Goal: Information Seeking & Learning: Find specific fact

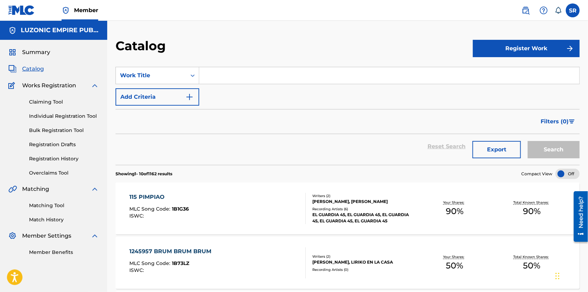
click at [253, 145] on div "Reset Search Export Search" at bounding box center [348, 146] width 464 height 25
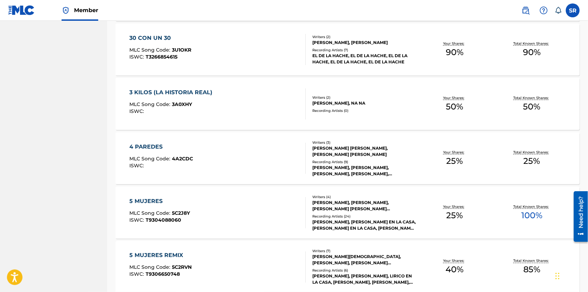
scroll to position [500, 0]
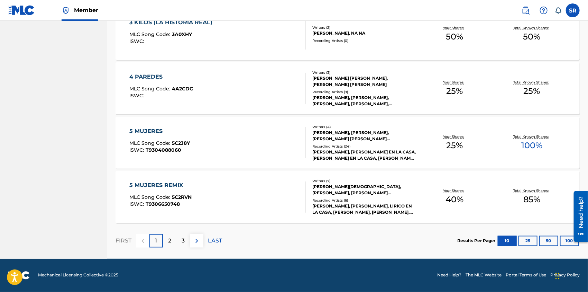
click at [544, 239] on button "50" at bounding box center [548, 241] width 19 height 10
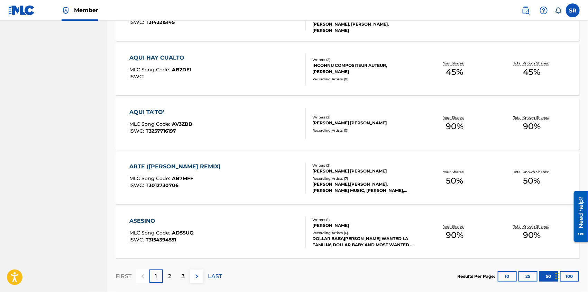
scroll to position [2673, 0]
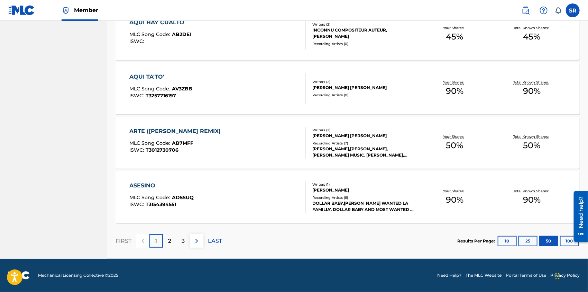
click at [185, 242] on div "3" at bounding box center [182, 240] width 13 height 13
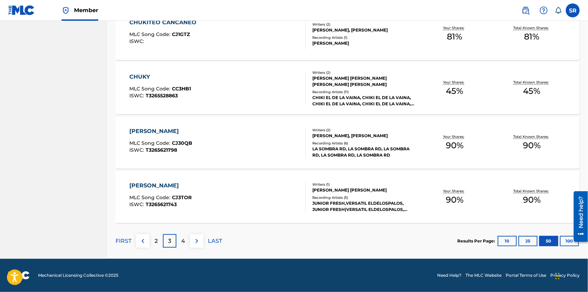
click at [183, 242] on p "4" at bounding box center [183, 241] width 4 height 8
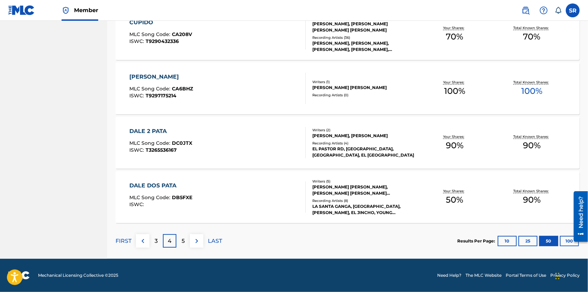
click at [183, 242] on p "5" at bounding box center [183, 241] width 3 height 8
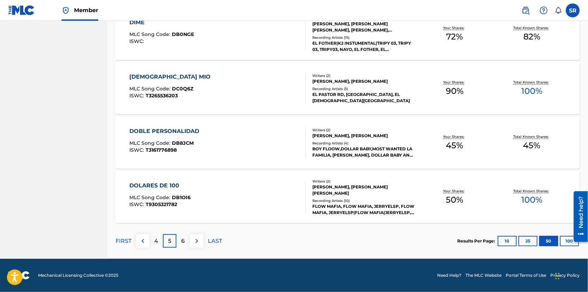
click at [183, 242] on p "6" at bounding box center [183, 241] width 3 height 8
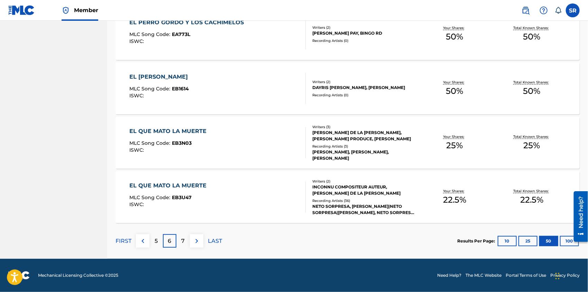
click at [183, 242] on p "7" at bounding box center [183, 241] width 3 height 8
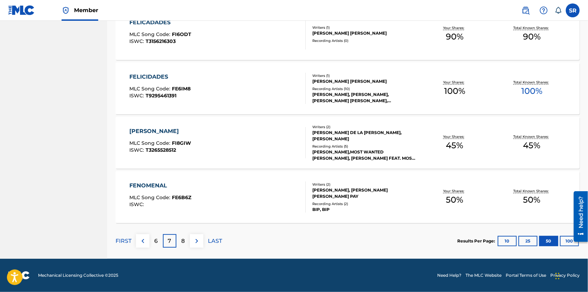
click at [183, 242] on p "8" at bounding box center [183, 241] width 3 height 8
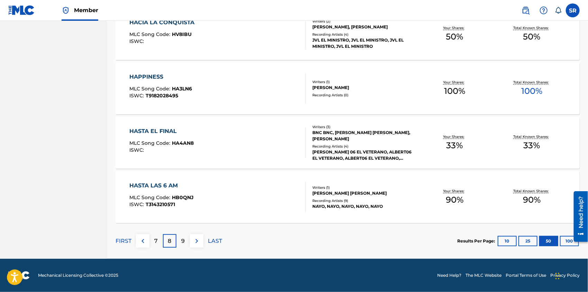
click at [183, 242] on p "9" at bounding box center [183, 241] width 3 height 8
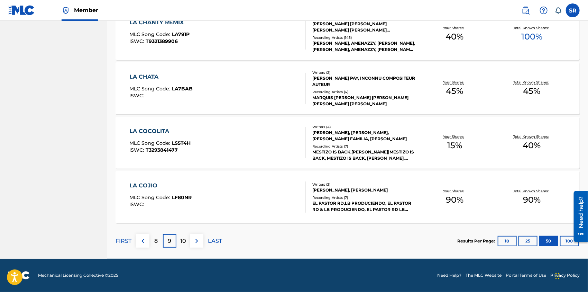
click at [183, 242] on p "10" at bounding box center [183, 241] width 6 height 8
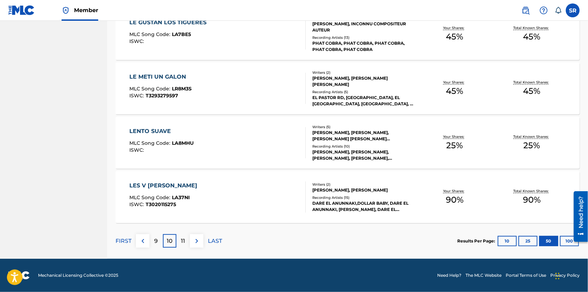
click at [183, 242] on p "11" at bounding box center [183, 241] width 4 height 8
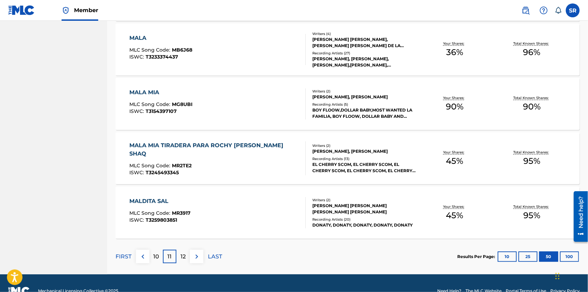
scroll to position [2673, 0]
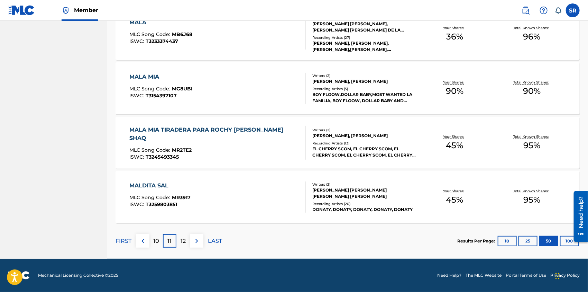
click at [185, 239] on p "12" at bounding box center [183, 241] width 5 height 8
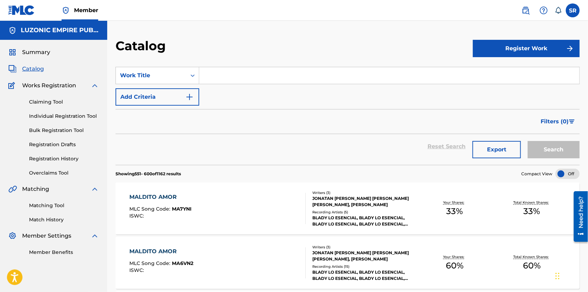
scroll to position [46, 0]
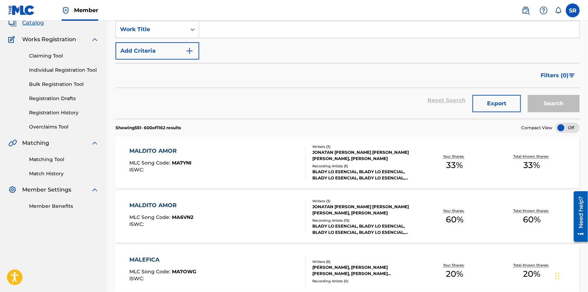
click at [246, 162] on div "MALDITO AMOR MLC Song Code : MA7YNI ISWC :" at bounding box center [217, 162] width 176 height 31
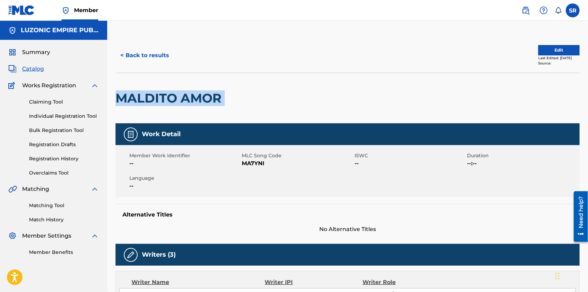
drag, startPoint x: 236, startPoint y: 99, endPoint x: 116, endPoint y: 99, distance: 120.1
click at [116, 99] on div "MALDITO AMOR" at bounding box center [348, 98] width 464 height 51
copy div "MALDITO AMOR"
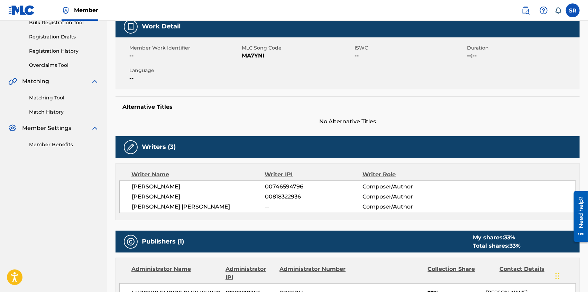
scroll to position [61, 0]
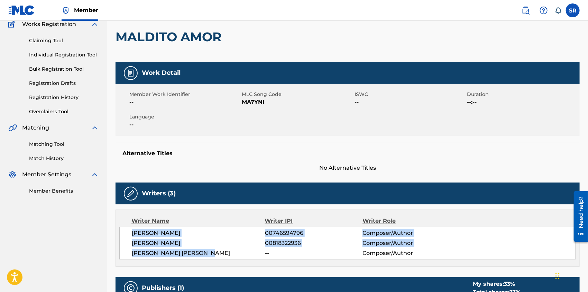
drag, startPoint x: 132, startPoint y: 232, endPoint x: 223, endPoint y: 254, distance: 93.6
click at [223, 254] on div "JEREMYS ALBERTO LUCIANO 00746594796 Composer/Author JONATAN RENE MEJIA CEPEDA 0…" at bounding box center [347, 243] width 457 height 33
copy div "JEREMYS ALBERTO LUCIANO 00746594796 Composer/Author JONATAN RENE MEJIA CEPEDA 0…"
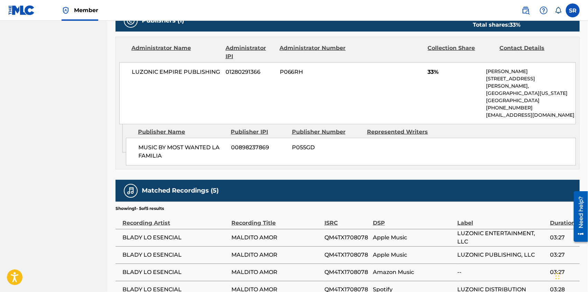
scroll to position [267, 0]
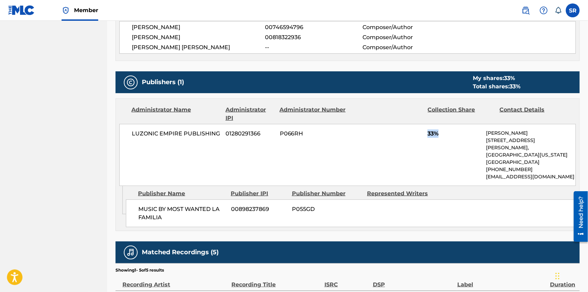
drag, startPoint x: 447, startPoint y: 131, endPoint x: 418, endPoint y: 138, distance: 30.0
click at [421, 138] on div "LUZONIC EMPIRE PUBLISHING 01280291366 P066RH 33% Misael Luciano 66 W Flagler St…" at bounding box center [347, 155] width 457 height 62
copy span "33%"
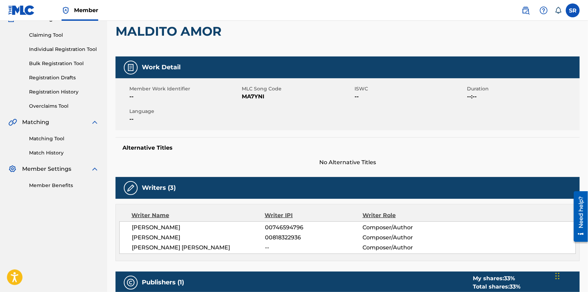
scroll to position [0, 0]
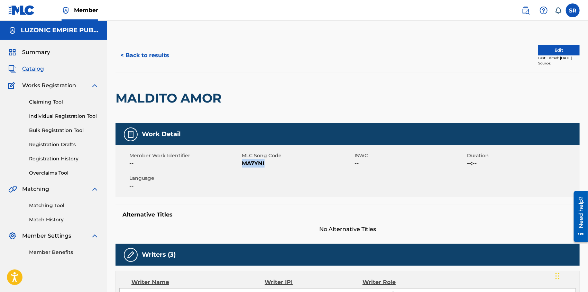
drag, startPoint x: 267, startPoint y: 165, endPoint x: 243, endPoint y: 167, distance: 23.7
click at [243, 167] on div "Member Work Identifier -- MLC Song Code MA7YNI ISWC -- Duration --:-- Language …" at bounding box center [348, 171] width 464 height 52
copy span "MA7YNI"
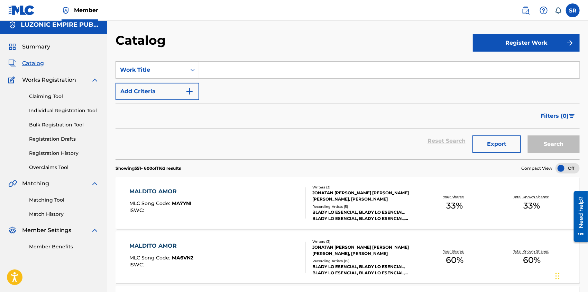
scroll to position [46, 0]
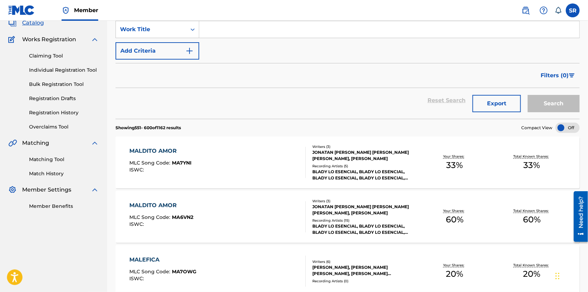
click at [152, 206] on div "MALDITO AMOR" at bounding box center [161, 205] width 64 height 8
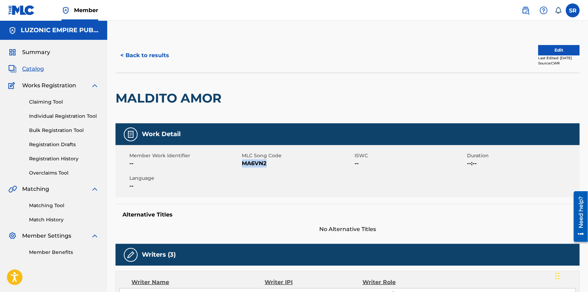
drag, startPoint x: 282, startPoint y: 167, endPoint x: 243, endPoint y: 164, distance: 39.2
click at [243, 164] on div "Member Work Identifier -- MLC Song Code MA6VN2 ISWC -- Duration --:-- Language …" at bounding box center [348, 171] width 464 height 52
copy span "MA6VN2"
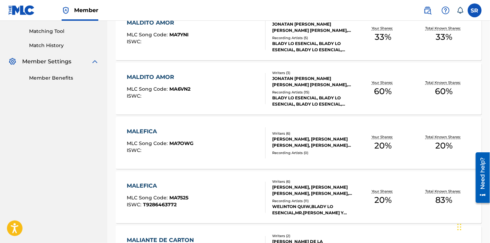
scroll to position [187, 0]
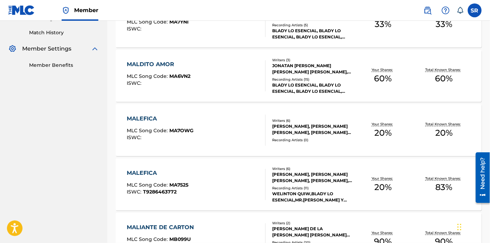
click at [198, 129] on div "MALEFICA MLC Song Code : MA7OWG ISWC :" at bounding box center [196, 130] width 139 height 31
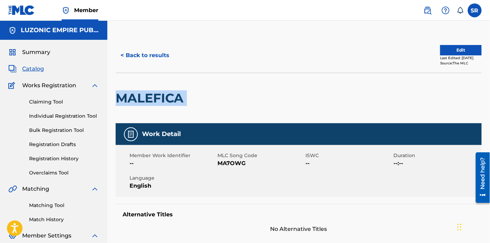
drag, startPoint x: 194, startPoint y: 99, endPoint x: 116, endPoint y: 101, distance: 78.6
click at [116, 101] on div "MALEFICA" at bounding box center [299, 98] width 366 height 51
copy div "MALEFICA"
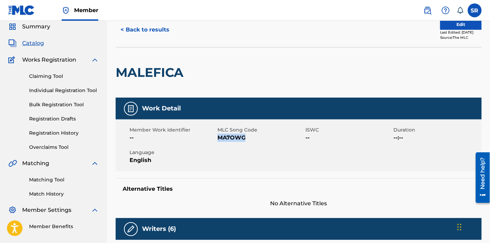
drag, startPoint x: 247, startPoint y: 141, endPoint x: 217, endPoint y: 142, distance: 29.4
click at [217, 142] on div "Member Work Identifier -- MLC Song Code MA7OWG ISWC -- Duration --:-- Language …" at bounding box center [299, 145] width 366 height 52
copy span "MA7OWG"
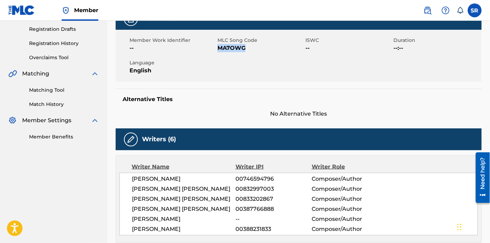
scroll to position [141, 0]
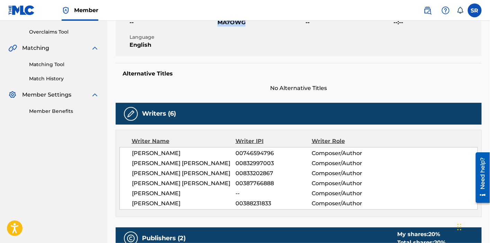
drag, startPoint x: 128, startPoint y: 156, endPoint x: 179, endPoint y: 219, distance: 81.5
click at [179, 210] on div "JEREMYS ALBERTO LUCIANO 00746594796 Composer/Author ANDERSON JAVIER FEBLES SCRO…" at bounding box center [298, 178] width 358 height 63
copy div "JEREMYS ALBERTO LUCIANO 00746594796 Composer/Author ANDERSON JAVIER FEBLES SCRO…"
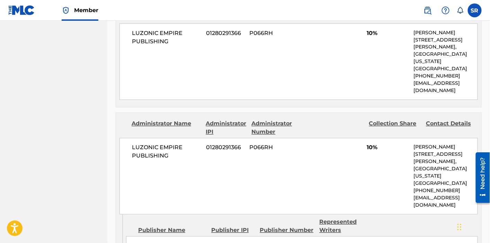
scroll to position [384, 0]
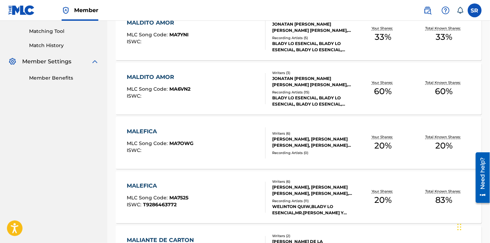
scroll to position [187, 0]
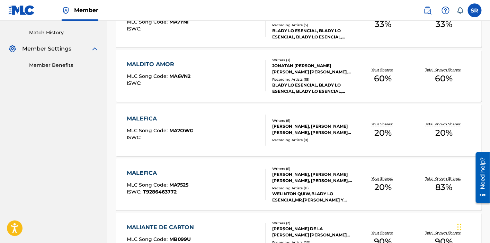
click at [151, 171] on div "MALEFICA" at bounding box center [158, 173] width 62 height 8
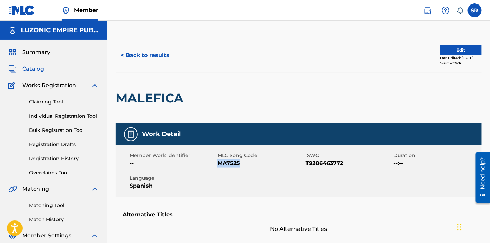
drag, startPoint x: 240, startPoint y: 162, endPoint x: 218, endPoint y: 168, distance: 23.5
click at [218, 168] on div "Member Work Identifier -- MLC Song Code MA7525 ISWC T9286463772 Duration --:-- …" at bounding box center [299, 171] width 366 height 52
copy span "MA7525"
drag, startPoint x: 347, startPoint y: 164, endPoint x: 307, endPoint y: 177, distance: 42.8
click at [307, 177] on div "Member Work Identifier -- MLC Song Code MA7525 ISWC T9286463772 Duration --:-- …" at bounding box center [299, 171] width 366 height 52
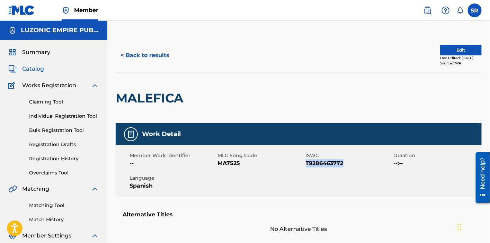
copy span "T9286463772"
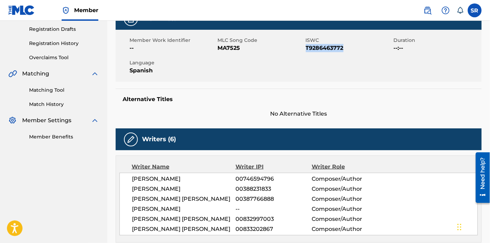
scroll to position [154, 0]
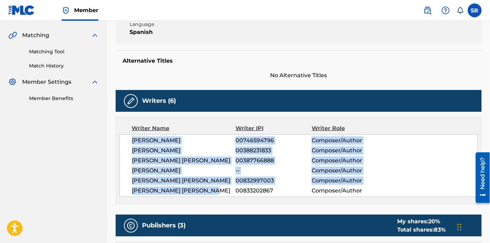
drag, startPoint x: 127, startPoint y: 139, endPoint x: 212, endPoint y: 208, distance: 110.0
click at [212, 197] on div "JEREMYS ALBERTO LUCIANO 00746594796 Composer/Author WELINTON MANUEL SANCHEZ GUE…" at bounding box center [298, 165] width 358 height 63
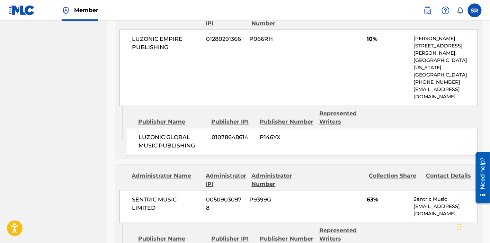
scroll to position [467, 0]
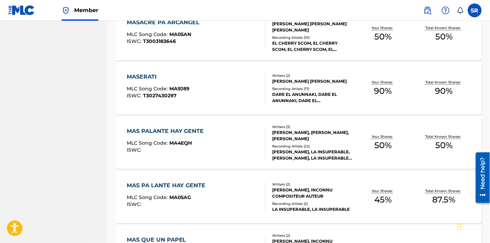
scroll to position [1328, 0]
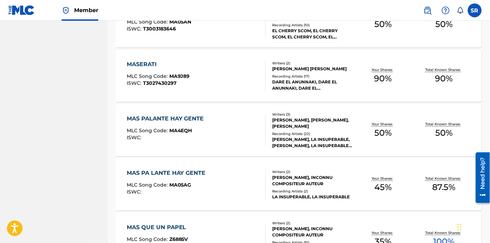
click at [177, 115] on div "MAS PALANTE HAY GENTE" at bounding box center [167, 119] width 81 height 8
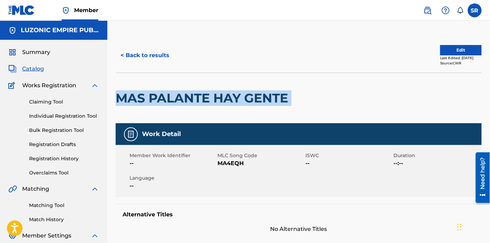
drag, startPoint x: 299, startPoint y: 97, endPoint x: 111, endPoint y: 103, distance: 188.0
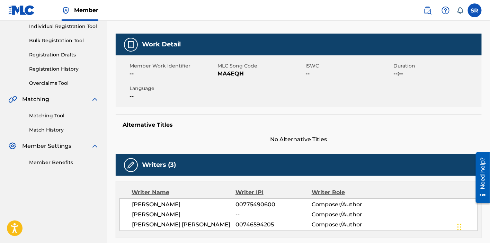
scroll to position [38, 0]
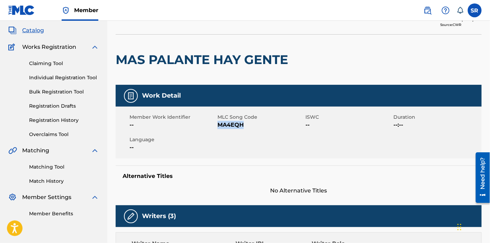
drag, startPoint x: 250, startPoint y: 126, endPoint x: 219, endPoint y: 126, distance: 31.1
click at [219, 126] on span "MA4EQH" at bounding box center [260, 125] width 86 height 8
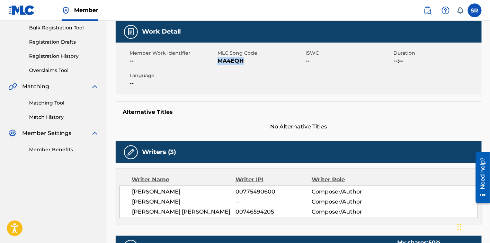
scroll to position [128, 0]
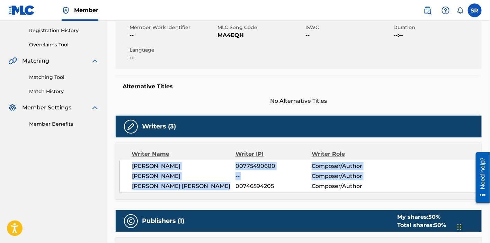
drag, startPoint x: 228, startPoint y: 186, endPoint x: 133, endPoint y: 168, distance: 97.2
click at [133, 168] on div "DARLENE ALFONSECA 00775490600 Composer/Author JERRY RODRIGUEZ -- Composer/Autho…" at bounding box center [298, 176] width 358 height 33
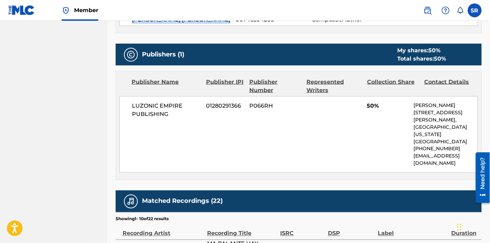
scroll to position [243, 0]
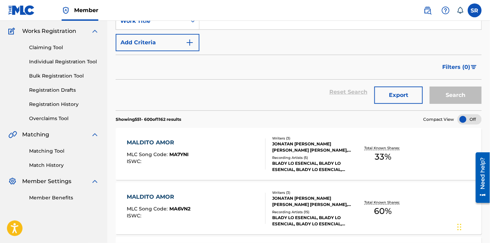
scroll to position [1328, 0]
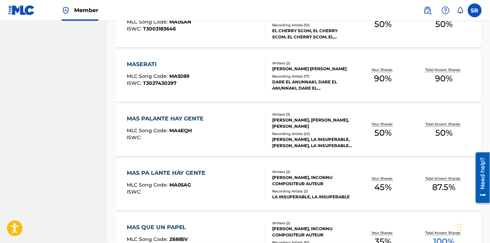
click at [177, 172] on div "MAS PA LANTE HAY GENTE" at bounding box center [168, 173] width 82 height 8
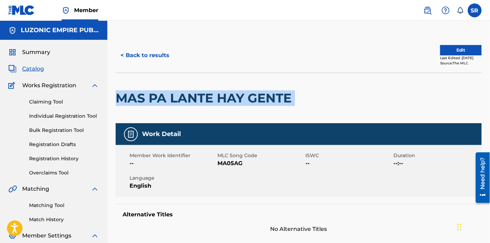
drag, startPoint x: 302, startPoint y: 95, endPoint x: 119, endPoint y: 112, distance: 184.5
click at [119, 112] on div "MAS PA LANTE HAY GENTE" at bounding box center [299, 98] width 366 height 51
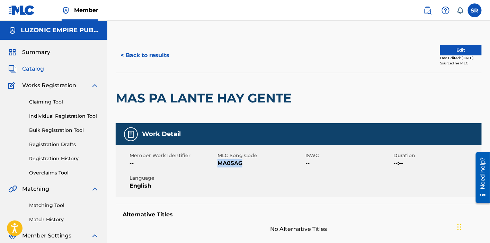
drag, startPoint x: 248, startPoint y: 166, endPoint x: 217, endPoint y: 168, distance: 31.2
click at [217, 168] on div "Member Work Identifier -- MLC Song Code MA05AG ISWC -- Duration --:-- Language …" at bounding box center [299, 171] width 366 height 52
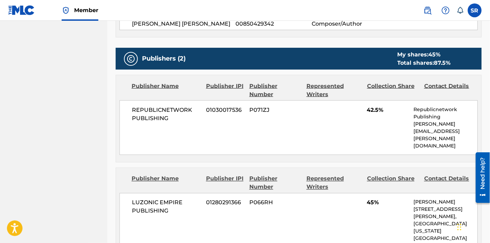
scroll to position [331, 0]
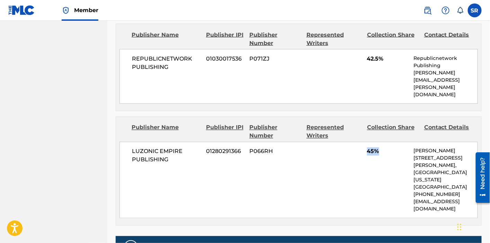
drag, startPoint x: 400, startPoint y: 141, endPoint x: 355, endPoint y: 151, distance: 46.6
click at [355, 151] on div "LUZONIC EMPIRE PUBLISHING 01280291366 P066RH 45% Misael Luciano 66 W Flagler St…" at bounding box center [298, 180] width 358 height 76
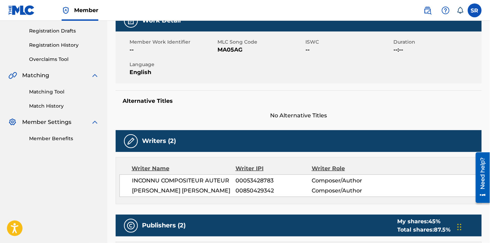
scroll to position [126, 0]
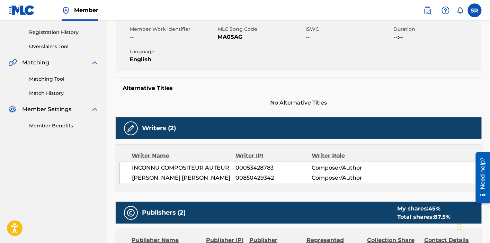
drag, startPoint x: 179, startPoint y: 188, endPoint x: 127, endPoint y: 167, distance: 55.0
click at [127, 167] on div "INCONNU COMPOSITEUR AUTEUR 00053428783 Composer/Author JERRY ALBERTO BRAVO RODR…" at bounding box center [298, 173] width 358 height 22
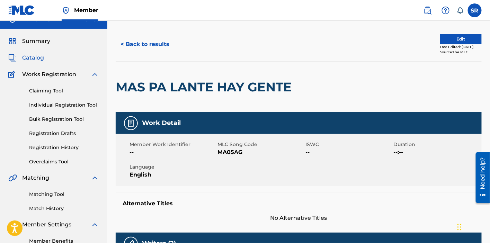
scroll to position [0, 0]
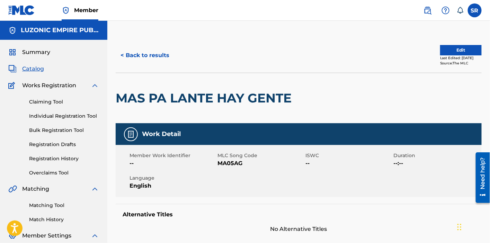
click at [424, 203] on div "Work Detail Member Work Identifier -- MLC Song Code MA05AG ISWC -- Duration --:…" at bounding box center [299, 178] width 366 height 110
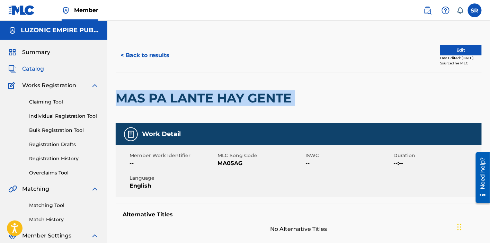
drag, startPoint x: 301, startPoint y: 99, endPoint x: 118, endPoint y: 100, distance: 183.0
click at [118, 100] on div "MAS PA LANTE HAY GENTE" at bounding box center [299, 98] width 366 height 51
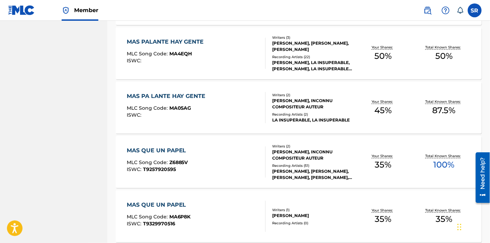
scroll to position [1417, 0]
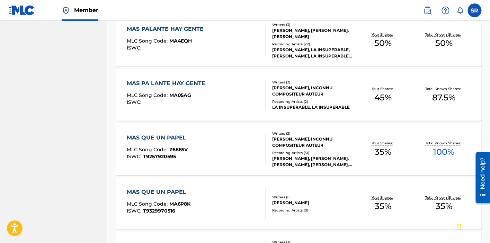
click at [165, 135] on div "MAS QUE UN PAPEL" at bounding box center [158, 138] width 63 height 8
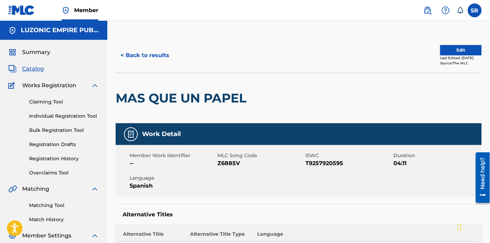
scroll to position [51, 0]
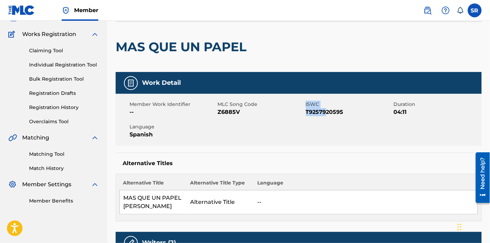
drag, startPoint x: 305, startPoint y: 113, endPoint x: 326, endPoint y: 115, distance: 21.2
click at [326, 115] on div "Member Work Identifier -- MLC Song Code Z6885V ISWC T9257920595 Duration 04:11 …" at bounding box center [299, 120] width 366 height 52
click at [338, 118] on div "Member Work Identifier -- MLC Song Code Z6885V ISWC T9257920595 Duration 04:11 …" at bounding box center [299, 120] width 366 height 52
drag, startPoint x: 344, startPoint y: 115, endPoint x: 306, endPoint y: 113, distance: 38.1
click at [306, 113] on span "T9257920595" at bounding box center [349, 112] width 86 height 8
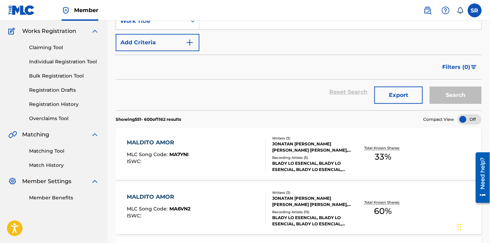
scroll to position [1417, 0]
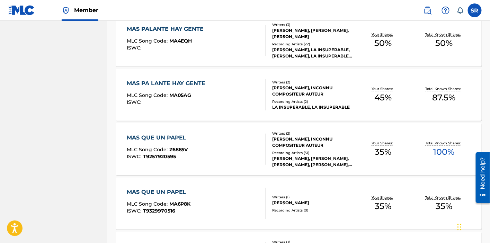
click at [197, 196] on div "MAS QUE UN PAPEL MLC Song Code : MA6P8K ISWC : T9329970516" at bounding box center [196, 203] width 139 height 31
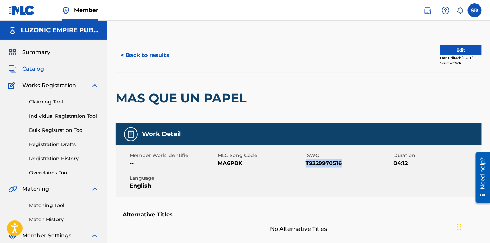
drag, startPoint x: 344, startPoint y: 165, endPoint x: 306, endPoint y: 171, distance: 38.5
click at [306, 171] on div "Member Work Identifier -- MLC Song Code MA6P8K ISWC T9329970516 Duration 04:12 …" at bounding box center [299, 171] width 366 height 52
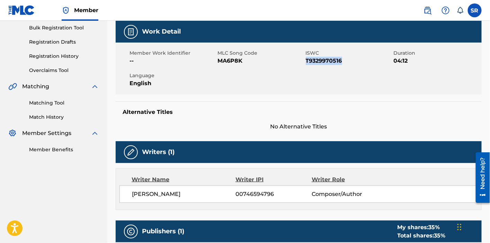
scroll to position [90, 0]
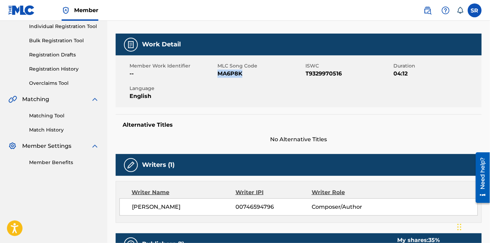
drag, startPoint x: 244, startPoint y: 74, endPoint x: 217, endPoint y: 80, distance: 27.5
click at [217, 80] on div "Member Work Identifier -- MLC Song Code MA6P8K ISWC T9329970516 Duration 04:12 …" at bounding box center [299, 81] width 366 height 52
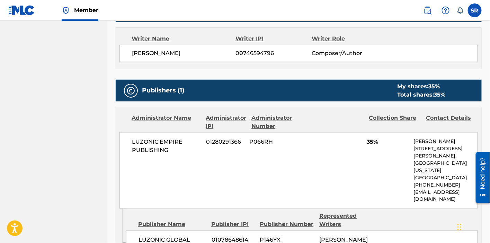
scroll to position [269, 0]
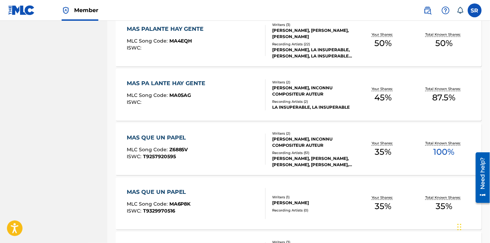
scroll to position [1456, 0]
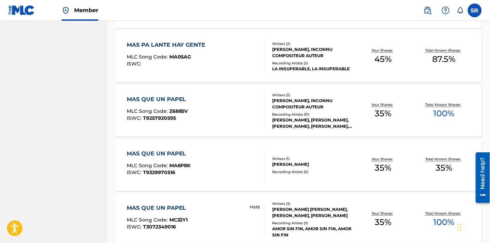
click at [206, 163] on div "MAS QUE UN PAPEL MLC Song Code : MA6P8K ISWC : T9329970516" at bounding box center [196, 164] width 139 height 31
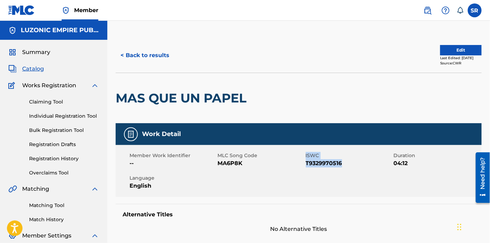
drag, startPoint x: 349, startPoint y: 167, endPoint x: 305, endPoint y: 170, distance: 43.6
click at [305, 170] on div "Member Work Identifier -- MLC Song Code MA6P8K ISWC T9329970516 Duration 04:12 …" at bounding box center [299, 171] width 366 height 52
click at [307, 170] on div "Member Work Identifier -- MLC Song Code MA6P8K ISWC T9329970516 Duration 04:12 …" at bounding box center [299, 171] width 366 height 52
drag, startPoint x: 303, startPoint y: 164, endPoint x: 346, endPoint y: 166, distance: 43.3
click at [342, 168] on div "Member Work Identifier -- MLC Song Code MA6P8K ISWC T9329970516 Duration 04:12 …" at bounding box center [299, 171] width 366 height 52
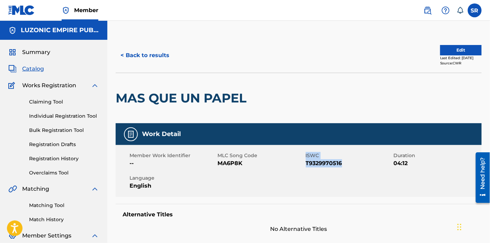
click at [349, 166] on span "T9329970516" at bounding box center [349, 163] width 86 height 8
drag, startPoint x: 347, startPoint y: 162, endPoint x: 306, endPoint y: 168, distance: 41.0
click at [306, 168] on div "Member Work Identifier -- MLC Song Code MA6P8K ISWC T9329970516 Duration 04:12 …" at bounding box center [299, 171] width 366 height 52
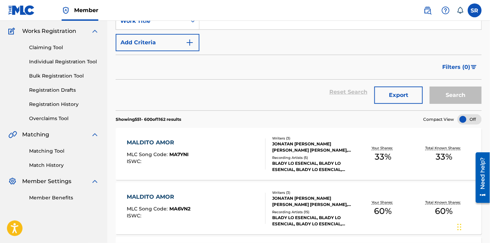
scroll to position [1456, 0]
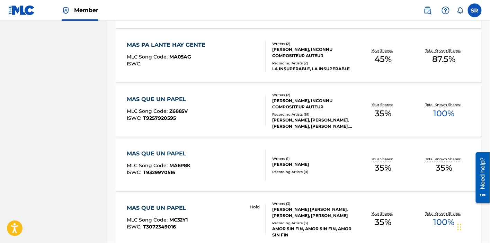
click at [168, 96] on div "MAS QUE UN PAPEL" at bounding box center [158, 99] width 63 height 8
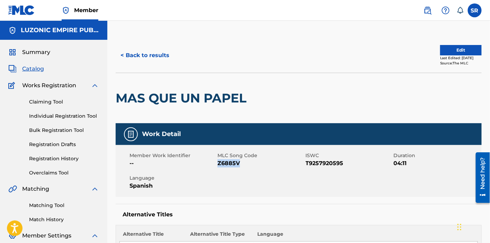
drag, startPoint x: 245, startPoint y: 162, endPoint x: 217, endPoint y: 166, distance: 27.6
click at [217, 166] on span "Z6885V" at bounding box center [260, 163] width 86 height 8
drag, startPoint x: 347, startPoint y: 164, endPoint x: 306, endPoint y: 167, distance: 40.9
click at [306, 167] on span "T9257920595" at bounding box center [349, 163] width 86 height 8
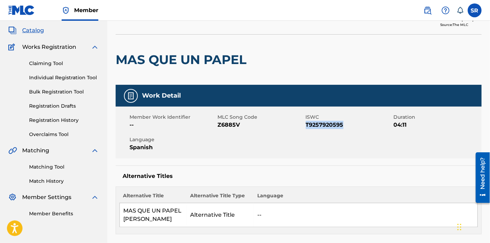
scroll to position [77, 0]
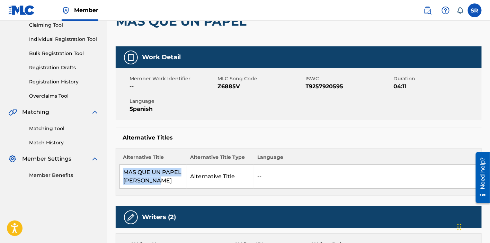
drag, startPoint x: 168, startPoint y: 180, endPoint x: 120, endPoint y: 174, distance: 47.9
click at [120, 174] on td "MAS QUE UN PAPEL ALEX ZURDO" at bounding box center [153, 177] width 67 height 24
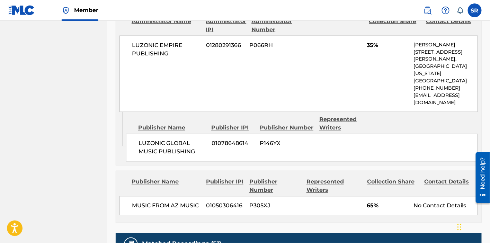
scroll to position [410, 0]
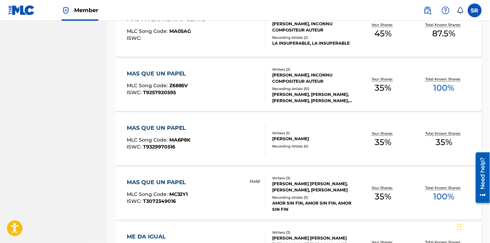
scroll to position [1494, 0]
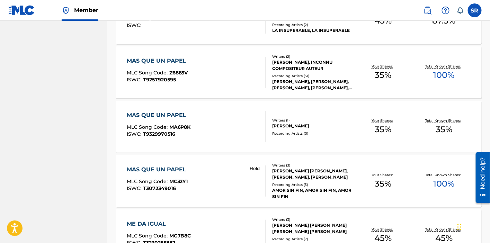
click at [169, 172] on div "MAS QUE UN PAPEL" at bounding box center [158, 169] width 63 height 8
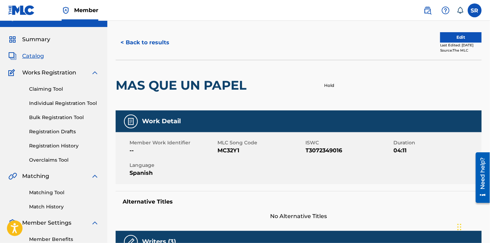
scroll to position [26, 0]
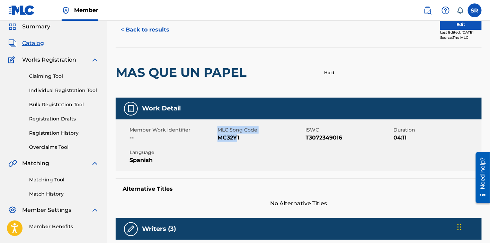
drag, startPoint x: 238, startPoint y: 138, endPoint x: 212, endPoint y: 142, distance: 26.6
click at [210, 142] on div "Member Work Identifier -- MLC Song Code MC32Y1 ISWC T3072349016 Duration 04:11 …" at bounding box center [299, 145] width 366 height 52
click at [244, 144] on div "Member Work Identifier -- MLC Song Code MC32Y1 ISWC T3072349016 Duration 04:11 …" at bounding box center [299, 145] width 366 height 52
drag, startPoint x: 241, startPoint y: 140, endPoint x: 218, endPoint y: 144, distance: 23.8
click at [218, 144] on div "Member Work Identifier -- MLC Song Code MC32Y1 ISWC T3072349016 Duration 04:11 …" at bounding box center [299, 145] width 366 height 52
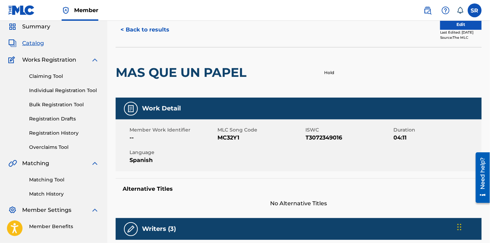
click at [308, 141] on span "T3072349016" at bounding box center [349, 138] width 86 height 8
drag, startPoint x: 305, startPoint y: 139, endPoint x: 343, endPoint y: 141, distance: 37.4
click at [343, 141] on span "T3072349016" at bounding box center [349, 138] width 86 height 8
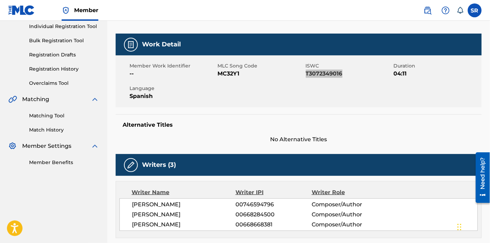
scroll to position [128, 0]
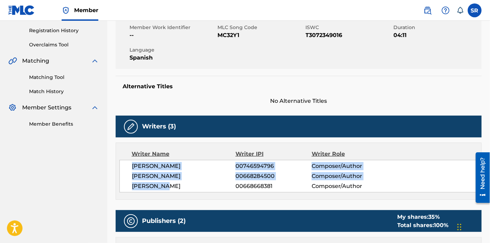
drag, startPoint x: 131, startPoint y: 166, endPoint x: 168, endPoint y: 186, distance: 42.6
click at [168, 186] on div "JEREMYS ALBERTO LUCIANO 00746594796 Composer/Author ANGEL L SERRANO 00668284500…" at bounding box center [298, 176] width 358 height 33
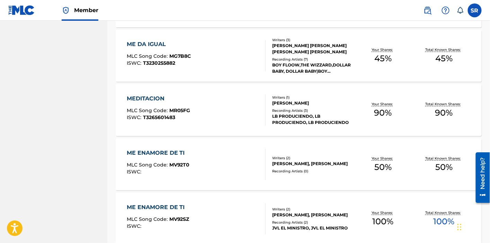
scroll to position [1699, 0]
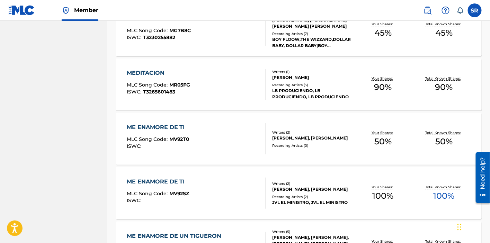
click at [217, 129] on div "ME ENAMORE DE TI MLC Song Code : MV92T0 ISWC :" at bounding box center [196, 138] width 139 height 31
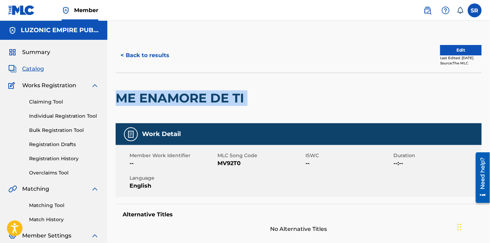
drag, startPoint x: 234, startPoint y: 104, endPoint x: 112, endPoint y: 102, distance: 121.8
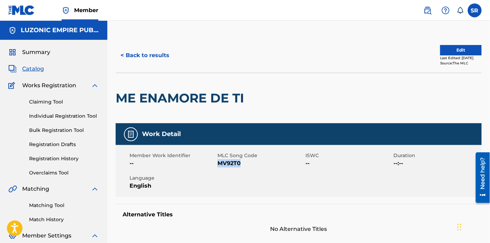
drag, startPoint x: 242, startPoint y: 163, endPoint x: 219, endPoint y: 165, distance: 22.9
click at [219, 165] on span "MV92T0" at bounding box center [260, 163] width 86 height 8
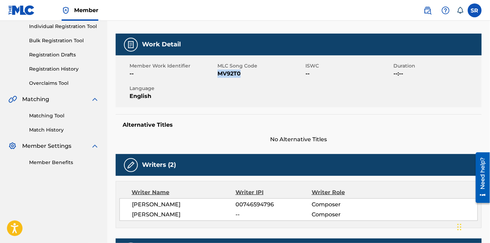
scroll to position [128, 0]
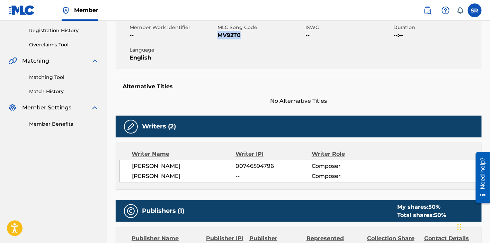
drag, startPoint x: 130, startPoint y: 166, endPoint x: 224, endPoint y: 181, distance: 94.9
click at [224, 181] on div "JEREMYS ALBERTO LUCIANO 00746594796 Composer FRANCISCO JAVIER RODRIGUEZ -- Comp…" at bounding box center [298, 171] width 358 height 22
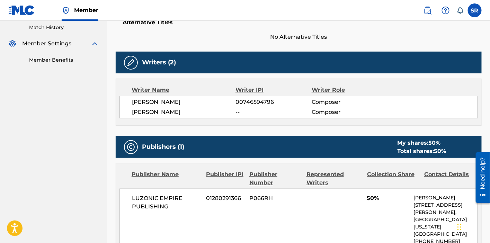
scroll to position [205, 0]
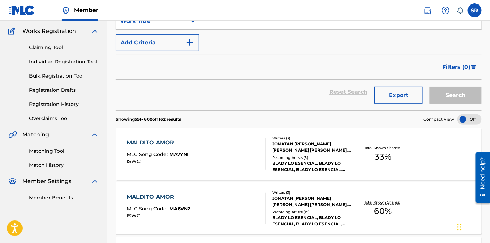
scroll to position [1699, 0]
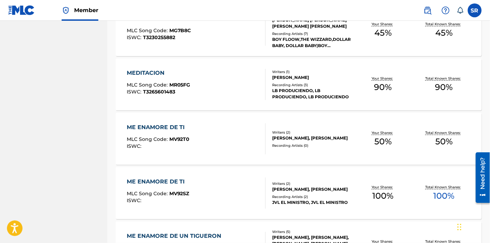
click at [219, 190] on div "ME ENAMORE DE TI MLC Song Code : MV92SZ ISWC :" at bounding box center [196, 192] width 139 height 31
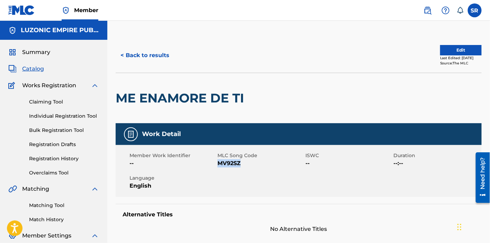
drag, startPoint x: 253, startPoint y: 167, endPoint x: 219, endPoint y: 167, distance: 34.3
click at [219, 167] on div "Member Work Identifier -- MLC Song Code MV92SZ ISWC -- Duration --:-- Language …" at bounding box center [299, 171] width 366 height 52
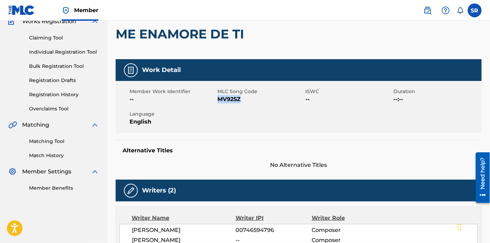
scroll to position [77, 0]
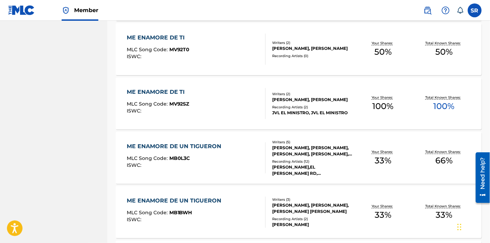
scroll to position [1814, 0]
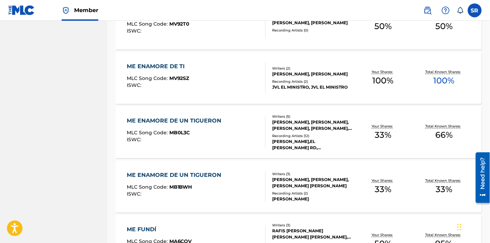
click at [210, 126] on div "ME ENAMORE DE UN TIGUERON MLC Song Code : MB0L3C ISWC :" at bounding box center [176, 132] width 98 height 31
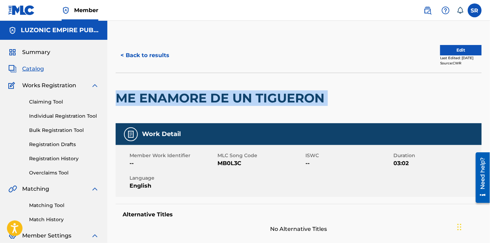
drag, startPoint x: 343, startPoint y: 96, endPoint x: 118, endPoint y: 110, distance: 225.3
click at [118, 110] on div "ME ENAMORE DE UN TIGUERON" at bounding box center [299, 98] width 366 height 51
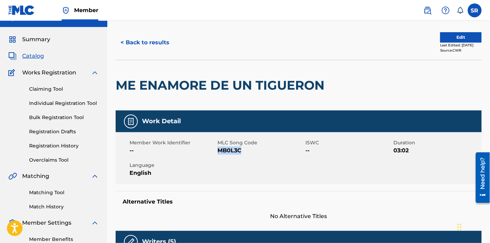
drag, startPoint x: 244, startPoint y: 152, endPoint x: 218, endPoint y: 155, distance: 26.1
click at [218, 155] on div "Member Work Identifier -- MLC Song Code MB0L3C ISWC -- Duration 03:02 Language …" at bounding box center [299, 158] width 366 height 52
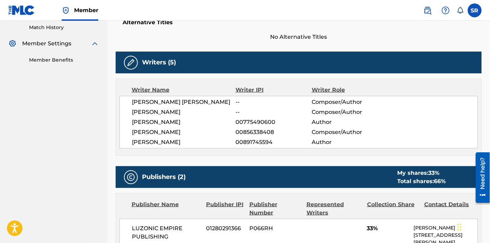
scroll to position [179, 0]
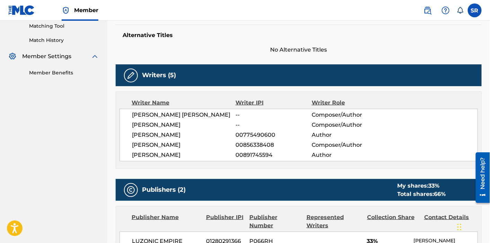
drag, startPoint x: 130, startPoint y: 118, endPoint x: 189, endPoint y: 154, distance: 69.1
click at [189, 154] on div "PAYANO JUAN GABRIEL -- Composer/Author ALFONSECA DARLENE -- Composer/Author DAR…" at bounding box center [298, 135] width 358 height 53
click at [424, 159] on div "PAYANO JUAN GABRIEL -- Composer/Author ALFONSECA DARLENE -- Composer/Author DAR…" at bounding box center [298, 135] width 358 height 53
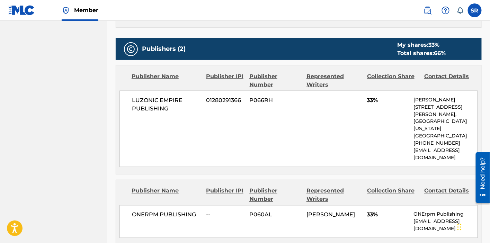
scroll to position [333, 0]
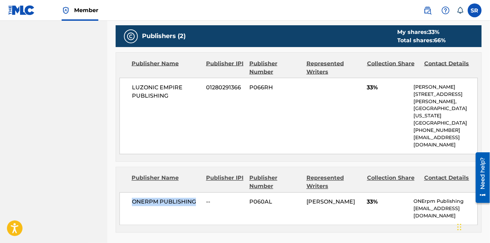
drag, startPoint x: 199, startPoint y: 186, endPoint x: 131, endPoint y: 191, distance: 68.0
click at [131, 192] on div "ONERPM PUBLISHING -- P060AL ROBERT CASTILLO 33% ONErpm Publishing publishing-co…" at bounding box center [298, 208] width 358 height 33
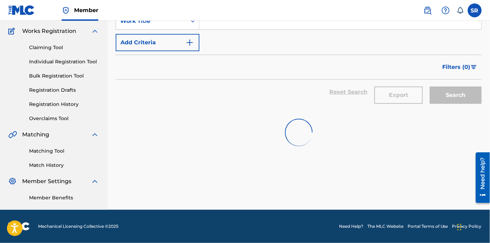
scroll to position [1814, 0]
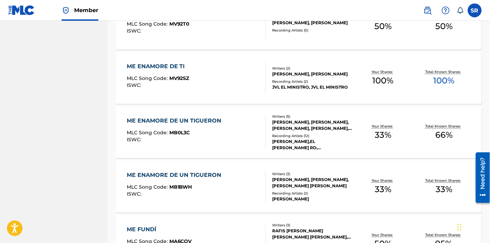
click at [187, 175] on div "ME ENAMORE DE UN TIGUERON" at bounding box center [176, 175] width 98 height 8
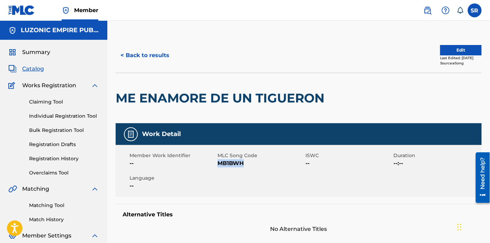
drag, startPoint x: 259, startPoint y: 164, endPoint x: 218, endPoint y: 163, distance: 40.5
click at [218, 163] on span "MB1BWH" at bounding box center [260, 163] width 86 height 8
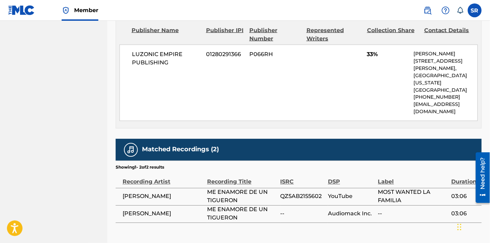
scroll to position [371, 0]
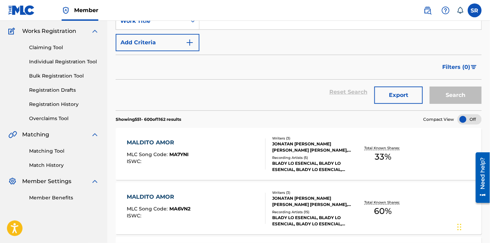
scroll to position [1814, 0]
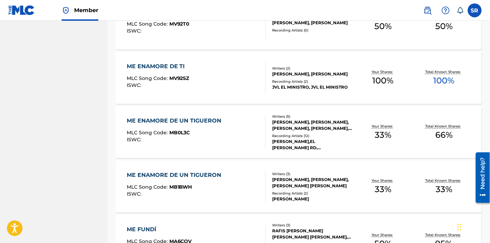
click at [219, 190] on div "MLC Song Code : MB1BWH" at bounding box center [176, 187] width 98 height 7
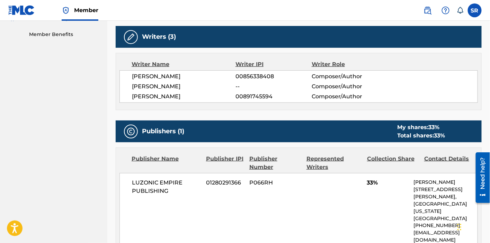
scroll to position [256, 0]
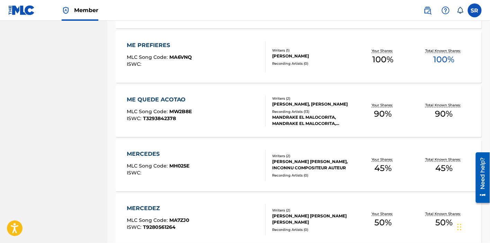
scroll to position [2622, 0]
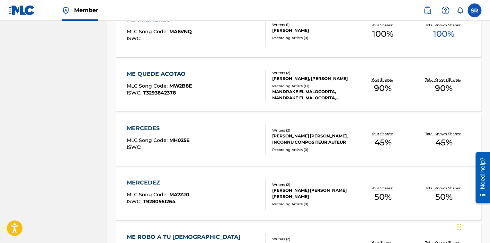
click at [229, 134] on div "MERCEDES MLC Song Code : MH025E ISWC :" at bounding box center [196, 139] width 139 height 31
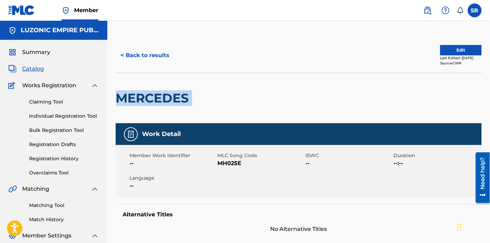
drag, startPoint x: 193, startPoint y: 97, endPoint x: 120, endPoint y: 104, distance: 73.3
click at [120, 104] on div "MERCEDES" at bounding box center [299, 98] width 366 height 51
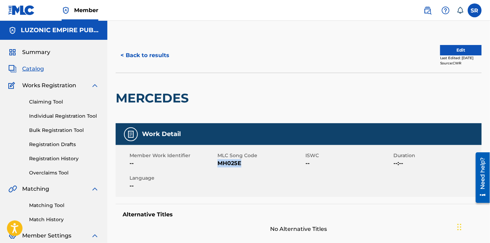
drag, startPoint x: 252, startPoint y: 167, endPoint x: 218, endPoint y: 169, distance: 33.6
click at [218, 169] on div "Member Work Identifier -- MLC Song Code MH025E ISWC -- Duration --:-- Language …" at bounding box center [299, 171] width 366 height 52
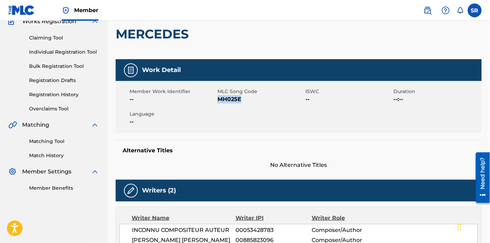
scroll to position [115, 0]
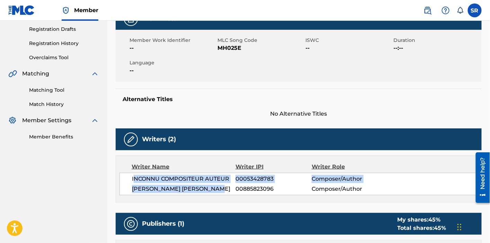
drag, startPoint x: 133, startPoint y: 178, endPoint x: 222, endPoint y: 190, distance: 89.4
click at [222, 190] on div "INCONNU COMPOSITEUR AUTEUR 00053428783 Composer/Author JORGE LUIS ALMONTE LIZAR…" at bounding box center [298, 184] width 358 height 22
drag, startPoint x: 131, startPoint y: 178, endPoint x: 229, endPoint y: 189, distance: 99.2
click at [229, 189] on div "INCONNU COMPOSITEUR AUTEUR 00053428783 Composer/Author JORGE LUIS ALMONTE LIZAR…" at bounding box center [298, 184] width 358 height 22
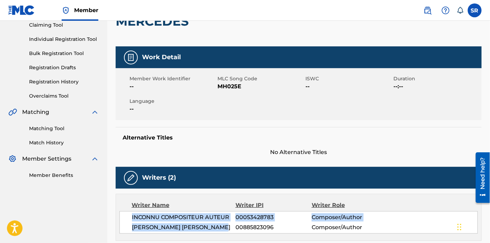
scroll to position [51, 0]
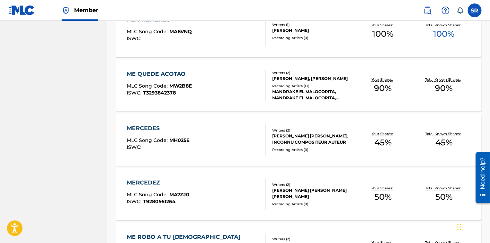
scroll to position [2647, 0]
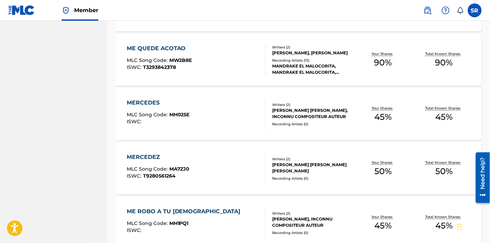
click at [197, 172] on div "MERCEDEZ MLC Song Code : MA7ZJ0 ISWC : T9280561264" at bounding box center [196, 168] width 139 height 31
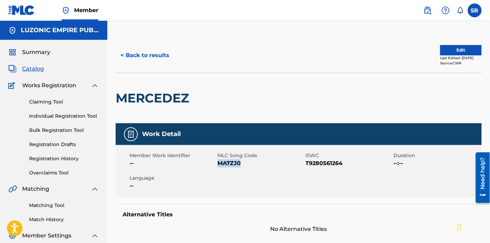
drag, startPoint x: 245, startPoint y: 166, endPoint x: 219, endPoint y: 166, distance: 26.0
click at [219, 166] on span "MA7ZJ0" at bounding box center [260, 163] width 86 height 8
drag, startPoint x: 347, startPoint y: 164, endPoint x: 305, endPoint y: 170, distance: 42.5
click at [305, 170] on div "Member Work Identifier -- MLC Song Code MA7ZJ0 ISWC T9280561264 Duration --:-- …" at bounding box center [299, 171] width 366 height 52
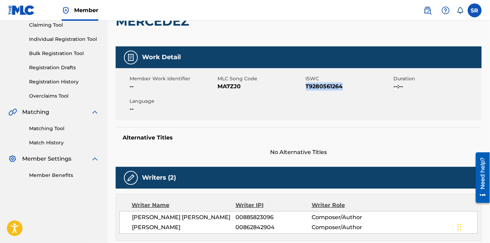
scroll to position [115, 0]
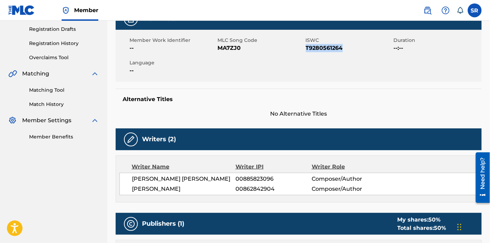
drag, startPoint x: 134, startPoint y: 179, endPoint x: 210, endPoint y: 190, distance: 77.7
click at [210, 190] on div "JORGE LUIS ALMONTE LIZARDO 00885823096 Composer/Author SALIM BAUTISTA SANTANA 0…" at bounding box center [298, 184] width 358 height 22
drag, startPoint x: 132, startPoint y: 176, endPoint x: 209, endPoint y: 188, distance: 78.1
click at [209, 188] on div "JORGE LUIS ALMONTE LIZARDO 00885823096 Composer/Author SALIM BAUTISTA SANTANA 0…" at bounding box center [298, 184] width 358 height 22
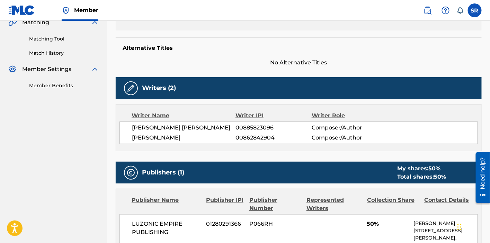
scroll to position [179, 0]
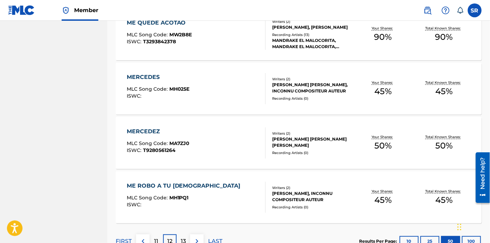
scroll to position [2699, 0]
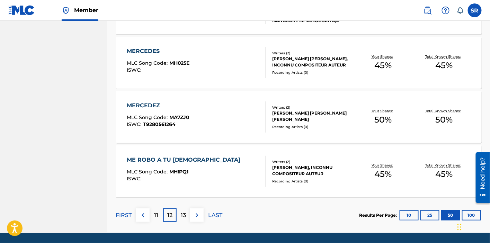
click at [184, 215] on p "13" at bounding box center [183, 215] width 5 height 8
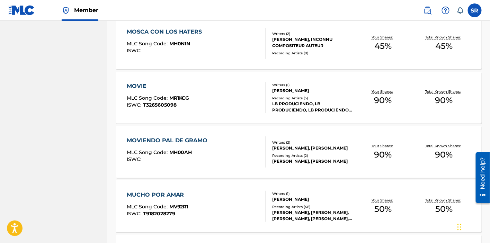
scroll to position [2721, 0]
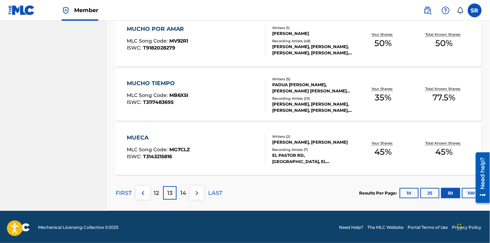
click at [156, 191] on p "12" at bounding box center [156, 193] width 5 height 8
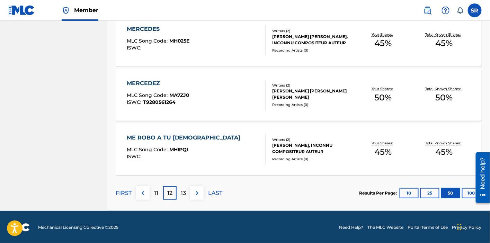
click at [207, 149] on div "ME ROBO A TU JEVA MLC Song Code : MH1PQ1 ISWC :" at bounding box center [196, 149] width 139 height 31
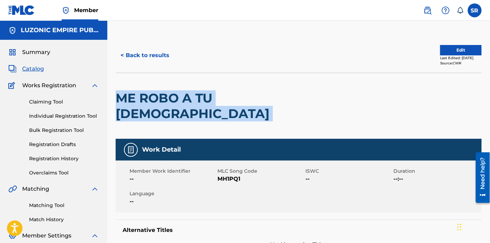
drag, startPoint x: 212, startPoint y: 107, endPoint x: 115, endPoint y: 120, distance: 98.4
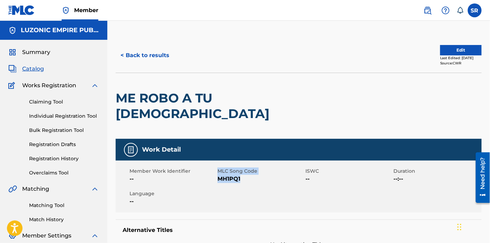
drag, startPoint x: 245, startPoint y: 166, endPoint x: 217, endPoint y: 167, distance: 28.7
click at [217, 167] on div "Member Work Identifier -- MLC Song Code MH1PQ1 ISWC -- Duration --:-- Language …" at bounding box center [299, 187] width 366 height 52
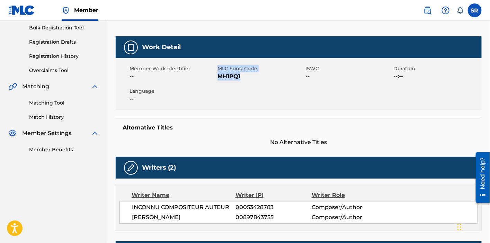
scroll to position [128, 0]
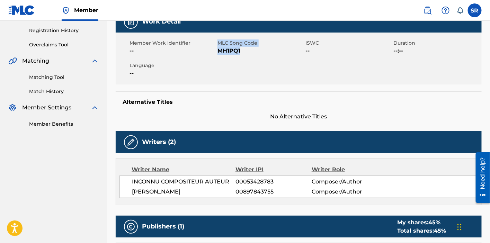
drag, startPoint x: 134, startPoint y: 166, endPoint x: 233, endPoint y: 175, distance: 99.4
click at [233, 175] on div "INCONNU COMPOSITEUR AUTEUR 00053428783 Composer/Author EFRYMAR JAVIELIN PICHARD…" at bounding box center [298, 186] width 358 height 22
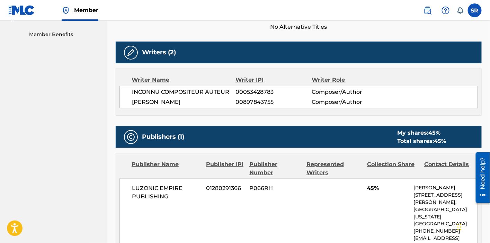
scroll to position [230, 0]
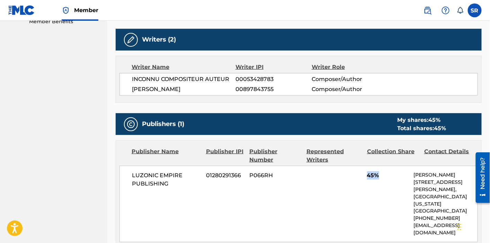
drag, startPoint x: 366, startPoint y: 160, endPoint x: 380, endPoint y: 161, distance: 14.2
click at [380, 166] on div "LUZONIC EMPIRE PUBLISHING 01280291366 P066RH 45% Misael Luciano 66 W Flagler St…" at bounding box center [298, 204] width 358 height 76
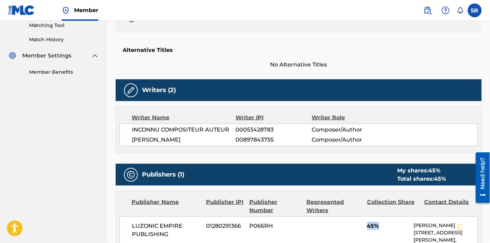
scroll to position [142, 0]
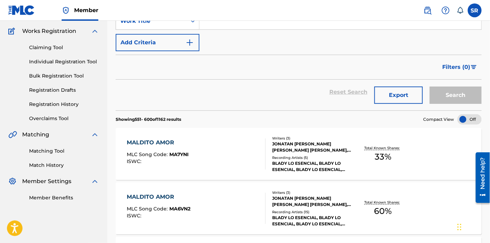
scroll to position [2703, 0]
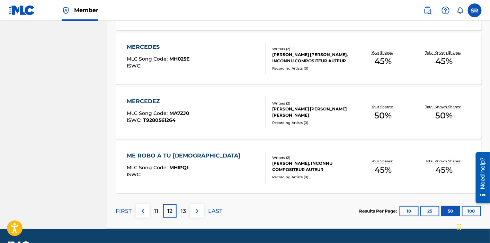
click at [183, 212] on p "13" at bounding box center [183, 211] width 5 height 8
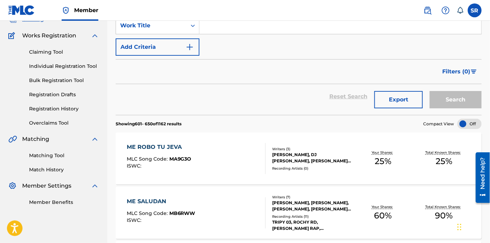
scroll to position [37, 0]
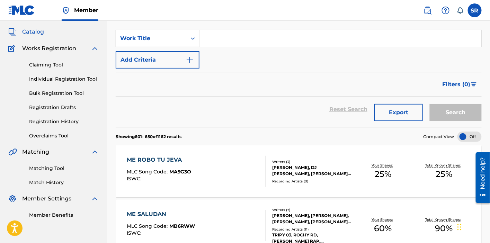
click at [216, 161] on div "ME ROBO TU JEVA MLC Song Code : MA9G3O ISWC :" at bounding box center [196, 171] width 139 height 31
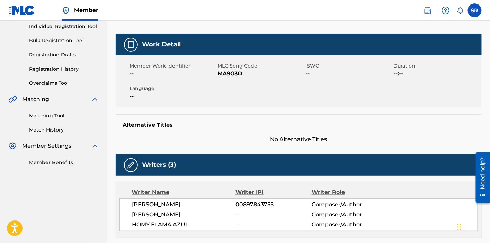
scroll to position [26, 0]
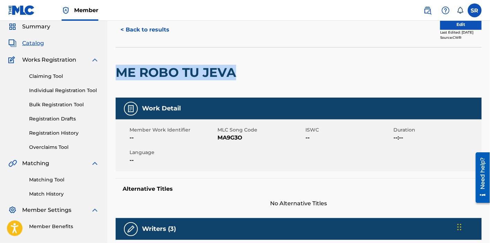
drag, startPoint x: 238, startPoint y: 73, endPoint x: 119, endPoint y: 87, distance: 119.1
click at [119, 87] on div "ME ROBO TU JEVA" at bounding box center [178, 72] width 124 height 50
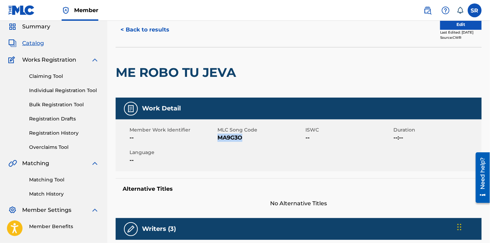
drag, startPoint x: 248, startPoint y: 140, endPoint x: 217, endPoint y: 142, distance: 30.9
click at [217, 142] on div "Member Work Identifier -- MLC Song Code MA9G3O ISWC -- Duration --:-- Language …" at bounding box center [299, 145] width 366 height 52
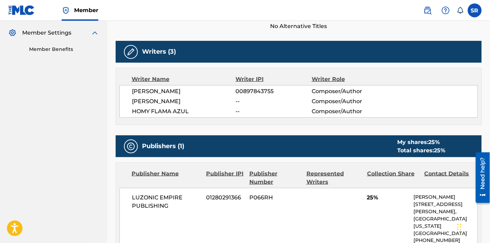
scroll to position [164, 0]
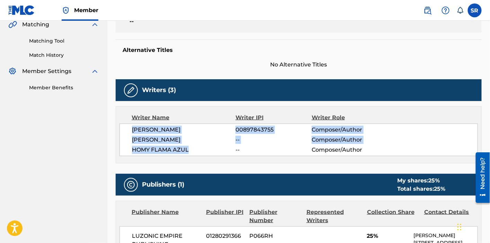
drag, startPoint x: 131, startPoint y: 130, endPoint x: 189, endPoint y: 151, distance: 61.0
click at [189, 151] on div "EFRYMAR JAVIELIN PICHARDO 00897843755 Composer/Author DJ WILLIE -- Composer/Aut…" at bounding box center [298, 140] width 358 height 33
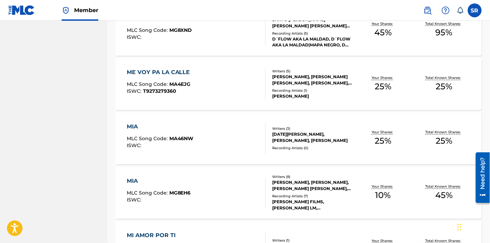
scroll to position [409, 0]
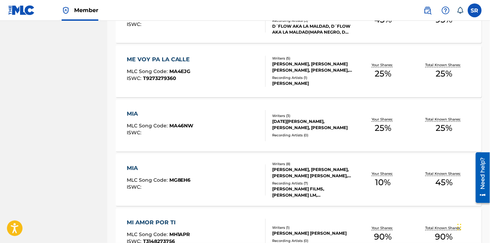
click at [145, 113] on div "MIA" at bounding box center [160, 114] width 67 height 8
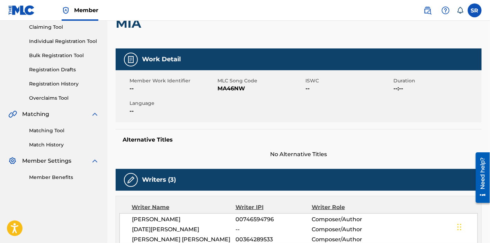
scroll to position [11, 0]
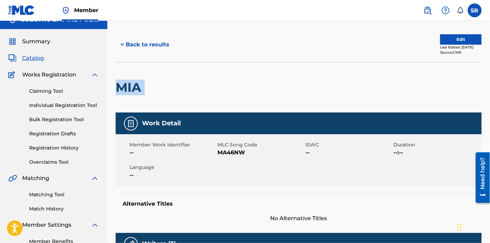
drag, startPoint x: 148, startPoint y: 86, endPoint x: 116, endPoint y: 89, distance: 32.3
click at [116, 89] on div "MIA" at bounding box center [299, 87] width 366 height 51
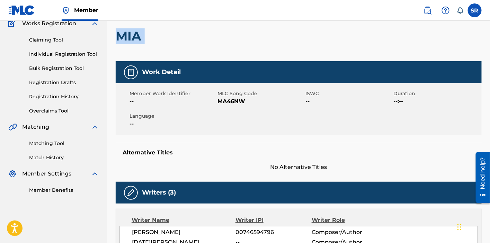
scroll to position [88, 0]
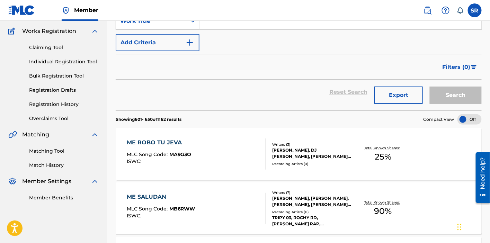
scroll to position [409, 0]
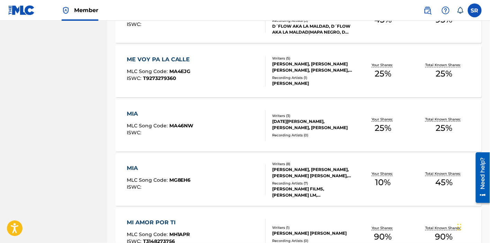
click at [247, 177] on div "MIA MLC Song Code : MG8EH6 ISWC :" at bounding box center [196, 179] width 139 height 31
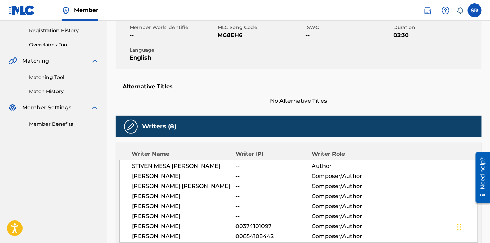
scroll to position [166, 0]
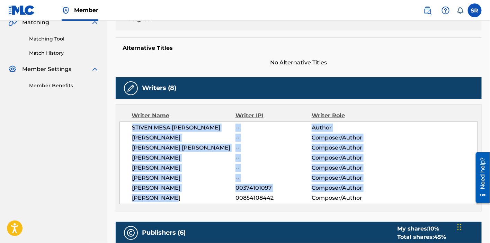
drag, startPoint x: 130, startPoint y: 129, endPoint x: 203, endPoint y: 213, distance: 110.9
click at [203, 204] on div "STIVEN MESA LONDONO -- Author YAISEL MANUEL ERAZO CORONADO -- Composer/Author M…" at bounding box center [298, 162] width 358 height 83
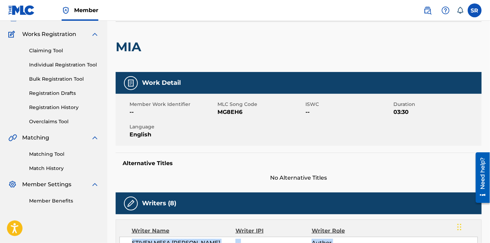
scroll to position [0, 0]
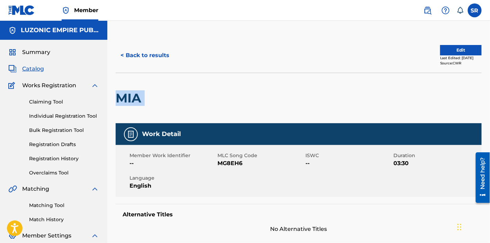
drag, startPoint x: 154, startPoint y: 96, endPoint x: 120, endPoint y: 100, distance: 33.8
click at [120, 100] on div "MIA" at bounding box center [299, 98] width 366 height 51
drag, startPoint x: 245, startPoint y: 164, endPoint x: 219, endPoint y: 168, distance: 26.0
click at [219, 168] on div "Member Work Identifier -- MLC Song Code MG8EH6 ISWC -- Duration 03:30 Language …" at bounding box center [299, 171] width 366 height 52
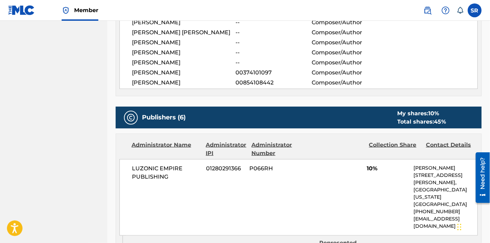
scroll to position [346, 0]
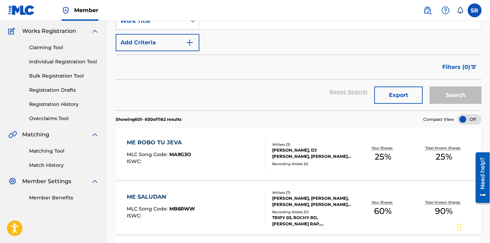
scroll to position [409, 0]
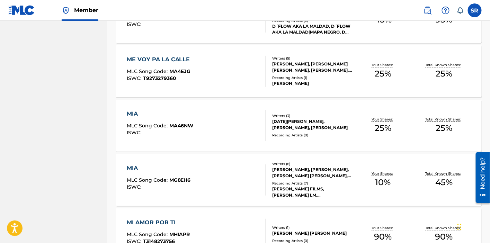
click at [236, 135] on div "MIA MLC Song Code : MA46NW ISWC :" at bounding box center [196, 125] width 139 height 31
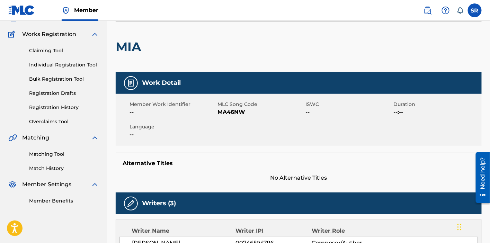
scroll to position [77, 0]
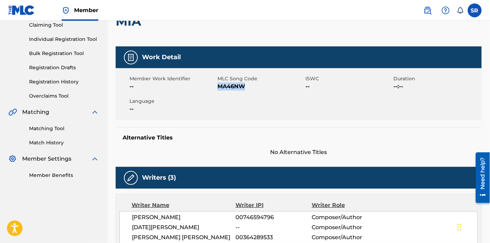
drag, startPoint x: 249, startPoint y: 86, endPoint x: 217, endPoint y: 92, distance: 32.5
click at [217, 92] on div "Member Work Identifier -- MLC Song Code MA46NW ISWC -- Duration --:-- Language …" at bounding box center [299, 94] width 366 height 52
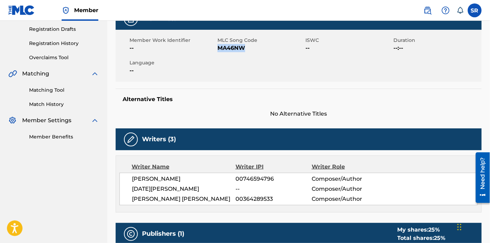
scroll to position [128, 0]
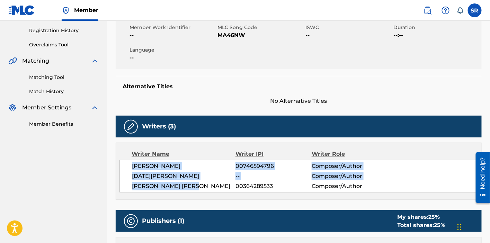
drag, startPoint x: 130, startPoint y: 166, endPoint x: 204, endPoint y: 187, distance: 77.1
click at [204, 187] on div "JEREMYS ALBERTO LUCIANO 00746594796 Composer/Author NOEL EMILIO PENA -- Compose…" at bounding box center [298, 176] width 358 height 33
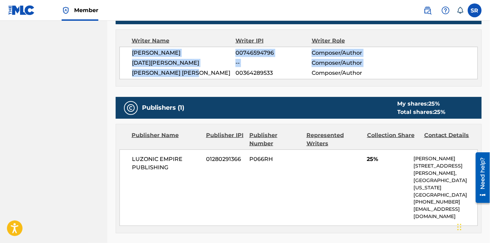
scroll to position [228, 0]
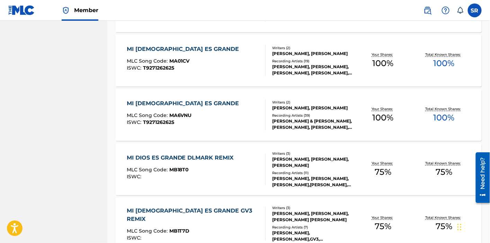
scroll to position [870, 0]
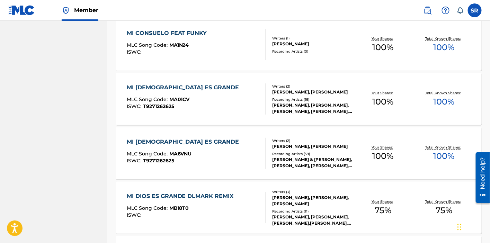
click at [222, 89] on div "MI DIOS ES GRANDE MLC Song Code : MA01CV ISWC : T9271262625" at bounding box center [196, 98] width 139 height 31
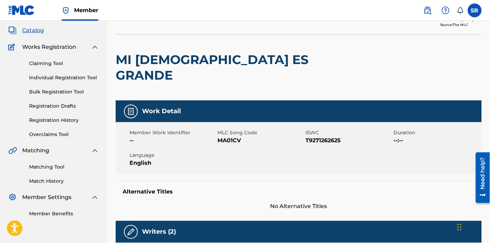
scroll to position [51, 0]
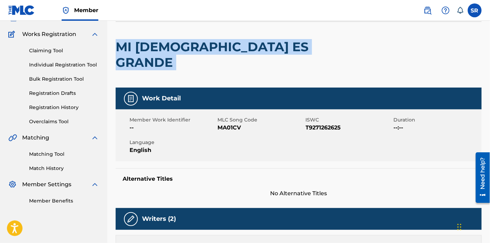
drag, startPoint x: 255, startPoint y: 51, endPoint x: 118, endPoint y: 50, distance: 136.3
click at [118, 50] on div "MI [DEMOGRAPHIC_DATA] ES GRANDE" at bounding box center [299, 54] width 366 height 66
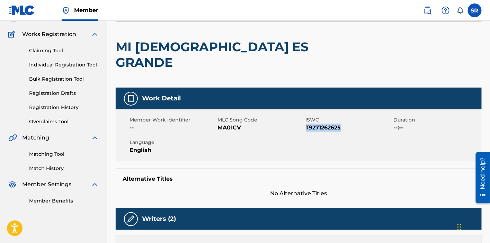
drag, startPoint x: 343, startPoint y: 114, endPoint x: 306, endPoint y: 121, distance: 37.9
click at [306, 121] on div "Member Work Identifier -- MLC Song Code MA01CV ISWC T9271262625 Duration --:-- …" at bounding box center [299, 135] width 366 height 52
drag, startPoint x: 254, startPoint y: 114, endPoint x: 218, endPoint y: 116, distance: 35.7
click at [218, 124] on span "MA01CV" at bounding box center [260, 128] width 86 height 8
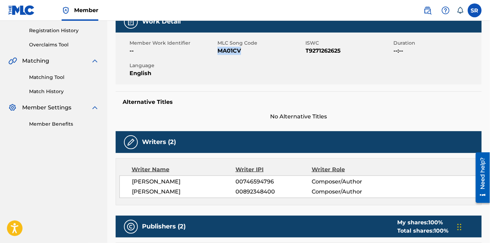
scroll to position [166, 0]
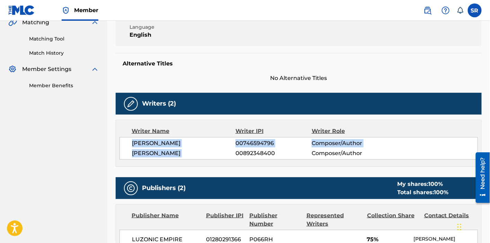
drag, startPoint x: 128, startPoint y: 127, endPoint x: 236, endPoint y: 144, distance: 108.5
click at [236, 144] on div "Writer Name Writer IPI Writer Role JEREMYS ALBERTO LUCIANO 00746594796 Composer…" at bounding box center [299, 143] width 366 height 47
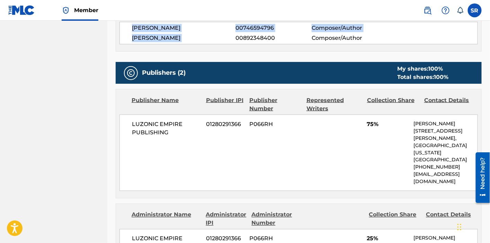
scroll to position [320, 0]
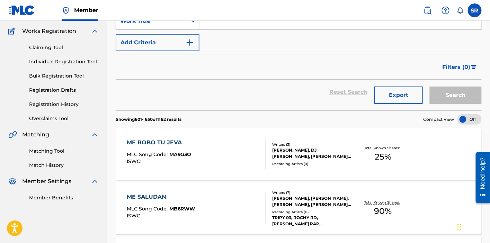
scroll to position [870, 0]
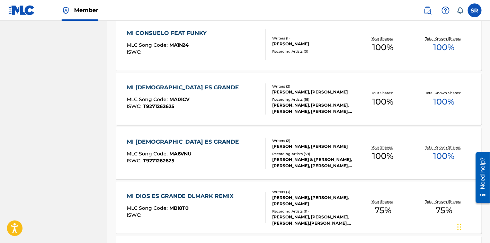
click at [217, 162] on div "MI DIOS ES GRANDE MLC Song Code : MA6VNU ISWC : T9271262625" at bounding box center [196, 153] width 139 height 31
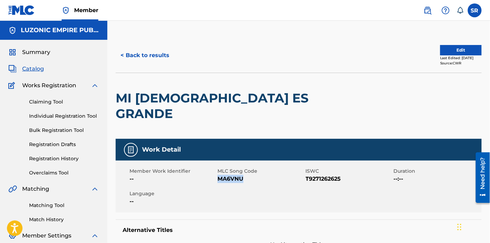
drag, startPoint x: 244, startPoint y: 164, endPoint x: 217, endPoint y: 167, distance: 27.2
click at [217, 175] on span "MA6VNU" at bounding box center [260, 179] width 86 height 8
drag, startPoint x: 344, startPoint y: 163, endPoint x: 306, endPoint y: 172, distance: 38.4
click at [306, 172] on div "Member Work Identifier -- MLC Song Code MA6VNU ISWC T9271262625 Duration --:-- …" at bounding box center [299, 187] width 366 height 52
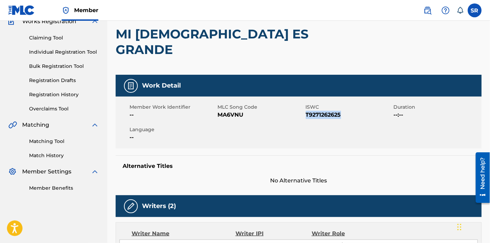
scroll to position [115, 0]
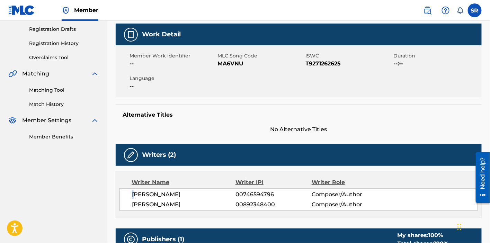
drag, startPoint x: 129, startPoint y: 177, endPoint x: 133, endPoint y: 177, distance: 4.2
click at [133, 188] on div "JEREMYS ALBERTO LUCIANO 00746594796 Composer/Author BRAYFER JHONAS PEPPER HUIZE…" at bounding box center [298, 199] width 358 height 22
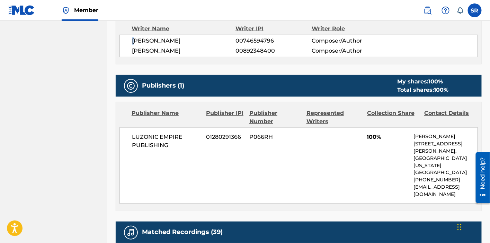
scroll to position [320, 0]
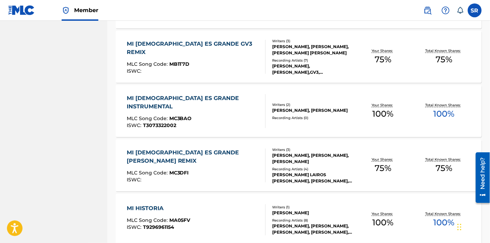
scroll to position [1101, 0]
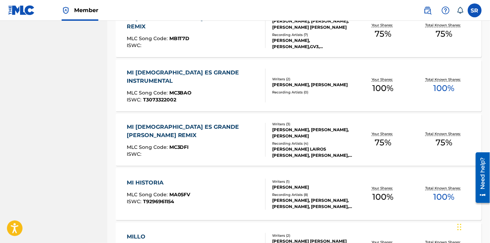
click at [216, 138] on div "MI [DEMOGRAPHIC_DATA] ES GRANDE [PERSON_NAME] REMIX" at bounding box center [193, 131] width 133 height 17
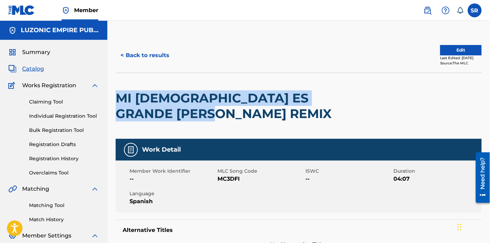
drag, startPoint x: 225, startPoint y: 116, endPoint x: 118, endPoint y: 99, distance: 108.2
click at [118, 99] on h2 "MI [DEMOGRAPHIC_DATA] ES GRANDE [PERSON_NAME] REMIX" at bounding box center [225, 105] width 219 height 31
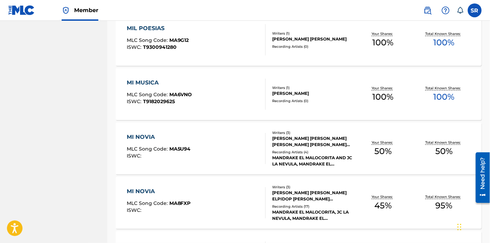
scroll to position [1485, 0]
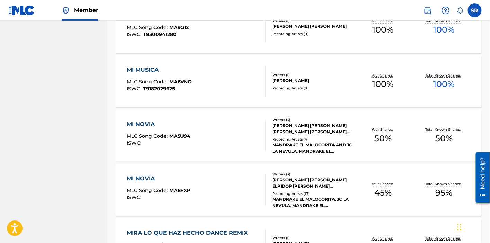
click at [245, 182] on div "MI NOVIA MLC Song Code : MA8FXP ISWC :" at bounding box center [196, 189] width 139 height 31
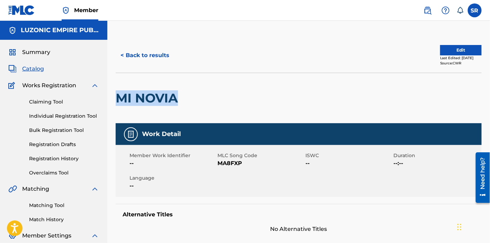
drag, startPoint x: 180, startPoint y: 98, endPoint x: 117, endPoint y: 105, distance: 63.7
click at [117, 105] on h2 "MI NOVIA" at bounding box center [149, 98] width 66 height 16
drag, startPoint x: 245, startPoint y: 162, endPoint x: 218, endPoint y: 167, distance: 26.8
click at [218, 167] on span "MA8FXP" at bounding box center [260, 163] width 86 height 8
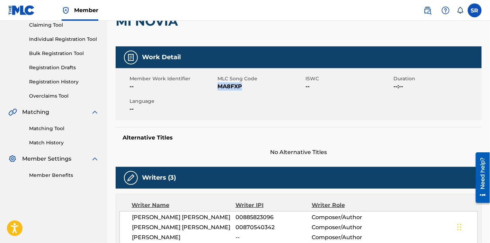
scroll to position [102, 0]
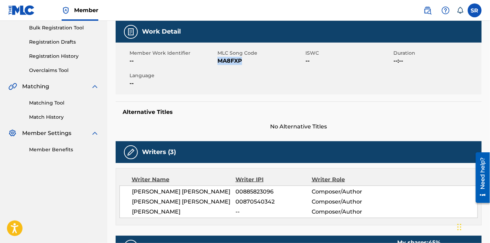
drag, startPoint x: 129, startPoint y: 190, endPoint x: 214, endPoint y: 213, distance: 88.5
click at [214, 213] on div "JORGE LUIS ALMONTE LIZARDO 00885823096 Composer/Author EDGAR ELPIDOP ARIAS 0087…" at bounding box center [298, 201] width 358 height 33
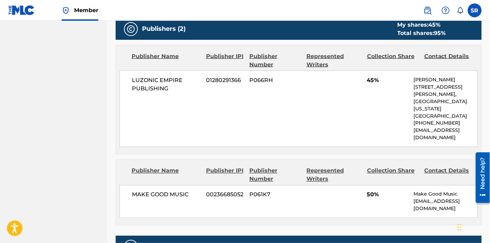
scroll to position [333, 0]
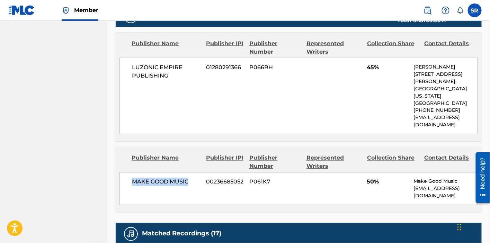
drag, startPoint x: 191, startPoint y: 166, endPoint x: 131, endPoint y: 175, distance: 60.6
click at [131, 175] on div "MAKE GOOD MUSIC 00236685052 P061K7 50% Make Good Music nataliesuero@me.com" at bounding box center [298, 188] width 358 height 33
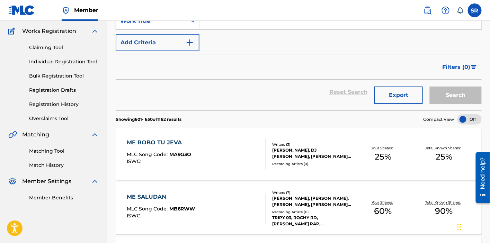
scroll to position [1485, 0]
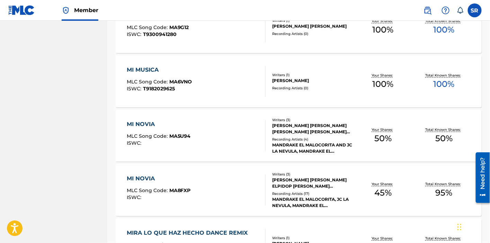
click at [209, 139] on div "MI NOVIA MLC Song Code : MA5U94 ISWC :" at bounding box center [196, 135] width 139 height 31
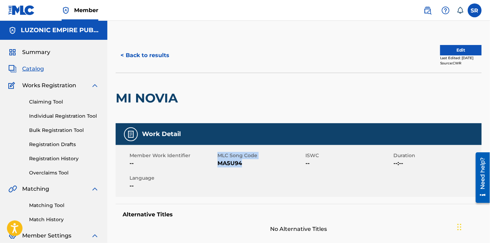
drag, startPoint x: 249, startPoint y: 164, endPoint x: 215, endPoint y: 166, distance: 34.0
click at [215, 166] on div "Member Work Identifier -- MLC Song Code MA5U94 ISWC -- Duration --:-- Language …" at bounding box center [299, 171] width 366 height 52
click at [217, 166] on div "Member Work Identifier -- MLC Song Code MA5U94 ISWC -- Duration --:-- Language …" at bounding box center [299, 171] width 366 height 52
click at [249, 168] on div "Member Work Identifier -- MLC Song Code MA5U94 ISWC -- Duration --:-- Language …" at bounding box center [299, 171] width 366 height 52
drag, startPoint x: 245, startPoint y: 163, endPoint x: 218, endPoint y: 164, distance: 26.3
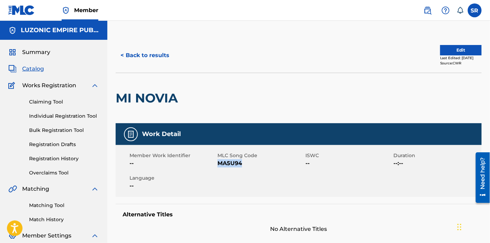
click at [218, 164] on span "MA5U94" at bounding box center [260, 163] width 86 height 8
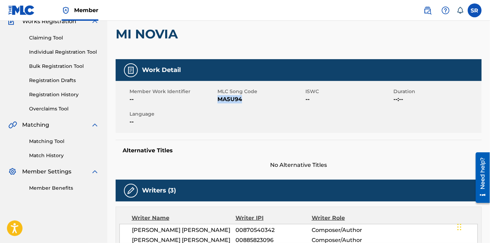
scroll to position [102, 0]
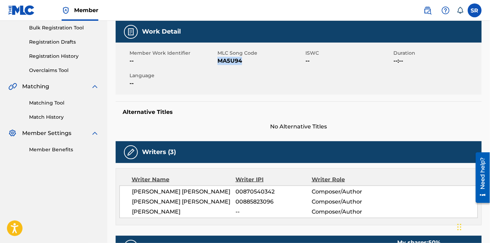
drag, startPoint x: 130, startPoint y: 191, endPoint x: 218, endPoint y: 213, distance: 90.3
click at [218, 213] on div "EDGAR ELPIDOP ARIAS 00870540342 Composer/Author JORGE LUIS ALMONTE LIZARDO 0088…" at bounding box center [298, 201] width 358 height 33
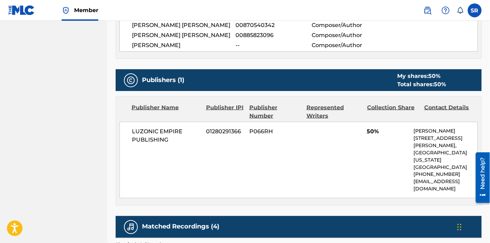
scroll to position [256, 0]
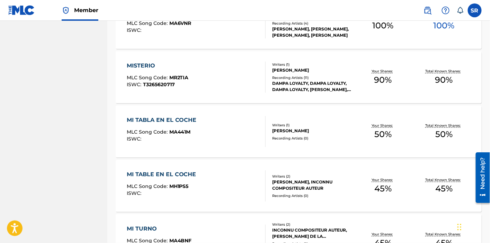
scroll to position [1882, 0]
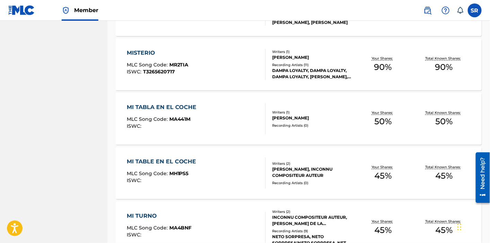
click at [234, 178] on div "MI TABLE EN EL COCHE MLC Song Code : MH1PS5 ISWC :" at bounding box center [196, 172] width 139 height 31
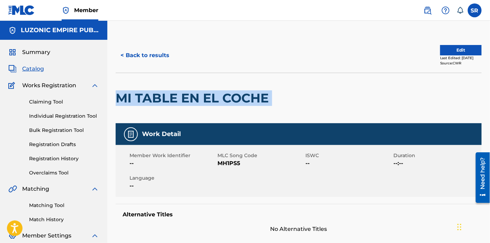
drag, startPoint x: 279, startPoint y: 99, endPoint x: 119, endPoint y: 107, distance: 160.1
click at [119, 107] on div "MI TABLE EN EL COCHE" at bounding box center [299, 98] width 366 height 51
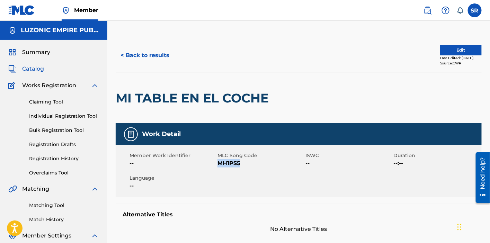
drag, startPoint x: 241, startPoint y: 164, endPoint x: 218, endPoint y: 167, distance: 23.7
click at [218, 167] on div "Member Work Identifier -- MLC Song Code MH1PS5 ISWC -- Duration --:-- Language …" at bounding box center [299, 171] width 366 height 52
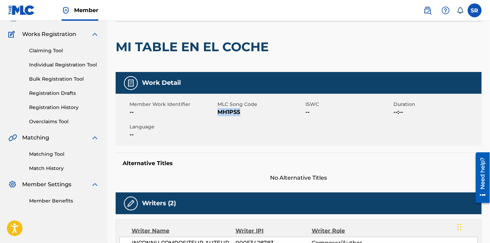
scroll to position [90, 0]
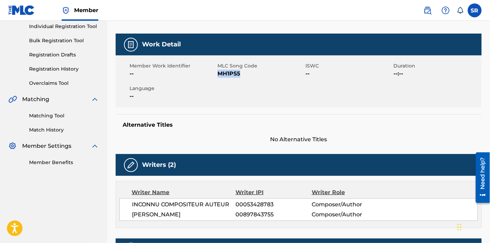
drag, startPoint x: 133, startPoint y: 202, endPoint x: 222, endPoint y: 216, distance: 91.0
click at [222, 216] on div "INCONNU COMPOSITEUR AUTEUR 00053428783 Composer/Author EFRYMAR JAVIELIN PICHARD…" at bounding box center [298, 209] width 358 height 22
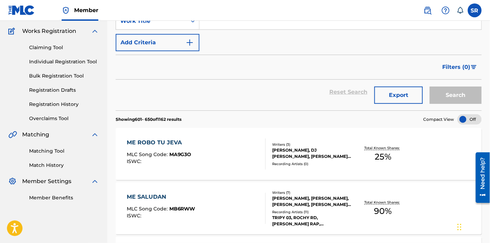
scroll to position [1882, 0]
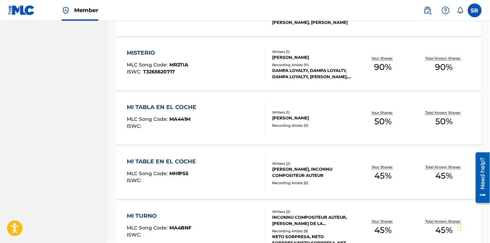
click at [195, 109] on div "MI TABLA EN EL COCHE" at bounding box center [163, 107] width 73 height 8
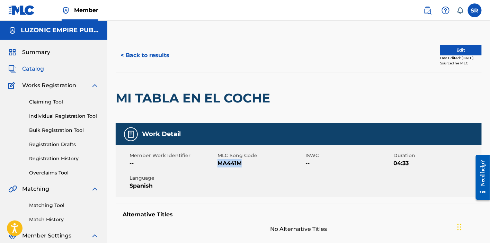
drag, startPoint x: 244, startPoint y: 164, endPoint x: 219, endPoint y: 168, distance: 25.4
click at [219, 168] on div "Member Work Identifier -- MLC Song Code MA441M ISWC -- Duration 04:33 Language …" at bounding box center [299, 171] width 366 height 52
copy span "MA441M"
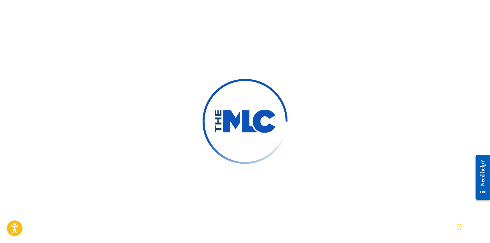
scroll to position [38, 0]
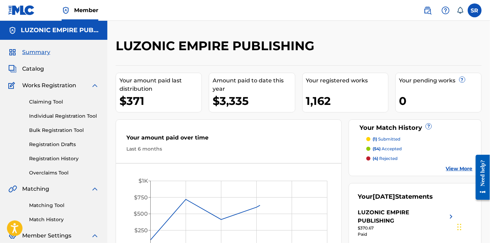
scroll to position [26, 0]
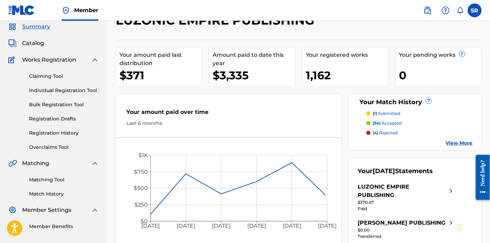
click at [39, 42] on span "Catalog" at bounding box center [33, 43] width 22 height 8
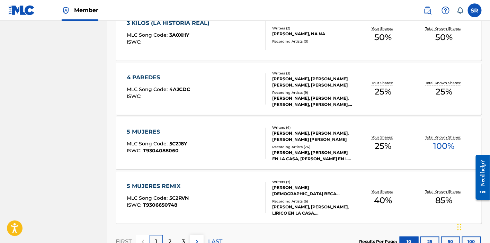
scroll to position [548, 0]
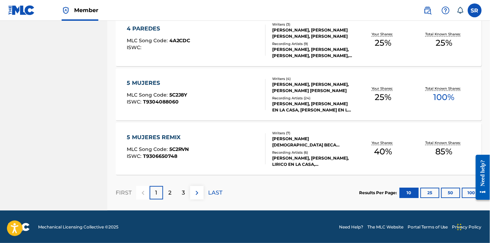
click at [449, 192] on button "50" at bounding box center [450, 193] width 19 height 10
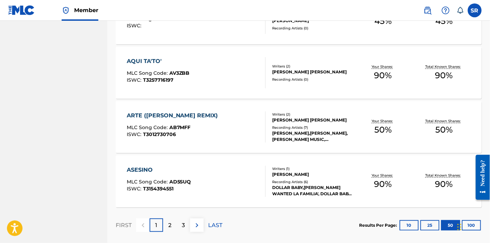
scroll to position [2721, 0]
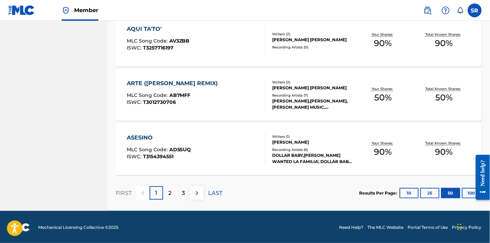
click at [181, 190] on div "3" at bounding box center [182, 192] width 13 height 13
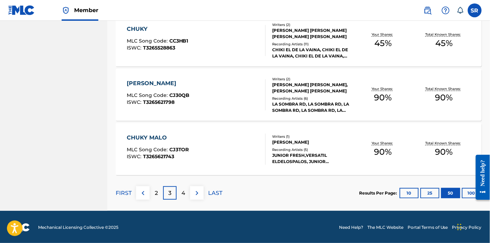
click at [181, 190] on div "4" at bounding box center [182, 192] width 13 height 13
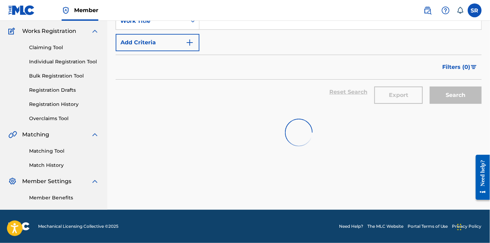
scroll to position [54, 0]
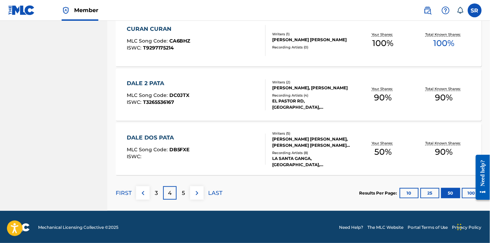
click at [181, 190] on div "5" at bounding box center [182, 192] width 13 height 13
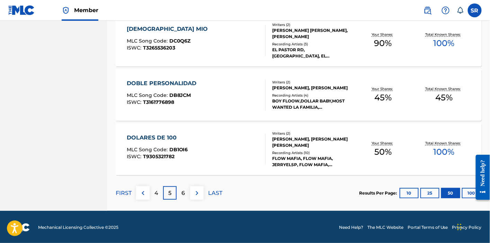
click at [181, 190] on div "6" at bounding box center [182, 192] width 13 height 13
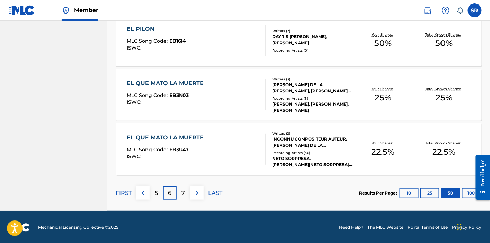
click at [181, 190] on div "7" at bounding box center [182, 192] width 13 height 13
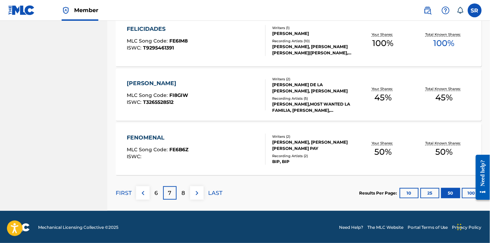
click at [181, 190] on div "8" at bounding box center [182, 192] width 13 height 13
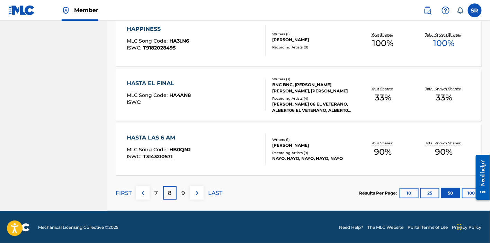
click at [181, 190] on div "9" at bounding box center [182, 192] width 13 height 13
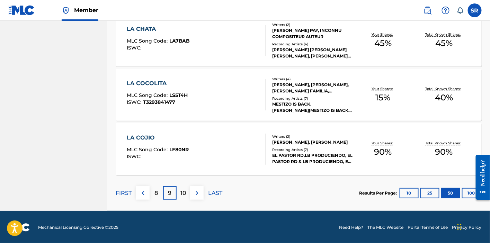
click at [181, 190] on p "10" at bounding box center [183, 193] width 6 height 8
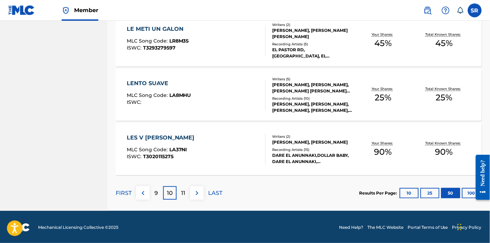
click at [181, 190] on p "11" at bounding box center [183, 193] width 4 height 8
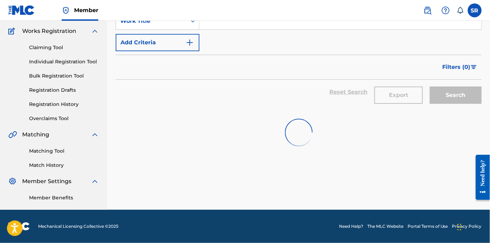
scroll to position [2721, 0]
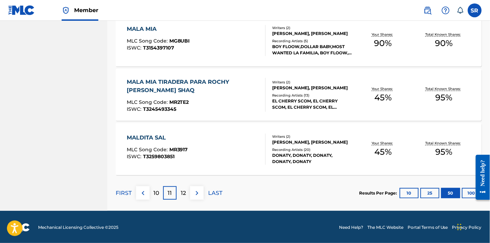
click at [181, 190] on p "12" at bounding box center [183, 193] width 5 height 8
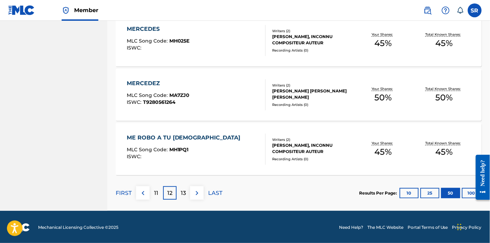
click at [181, 190] on p "13" at bounding box center [183, 193] width 5 height 8
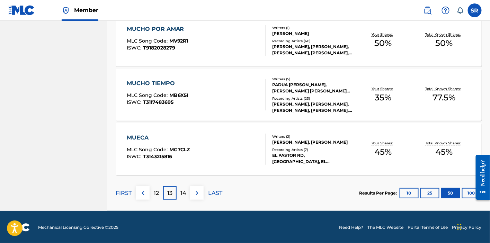
click at [178, 196] on div "14" at bounding box center [182, 192] width 13 height 13
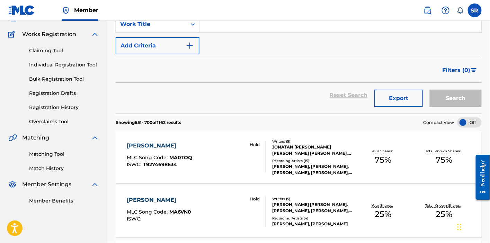
scroll to position [77, 0]
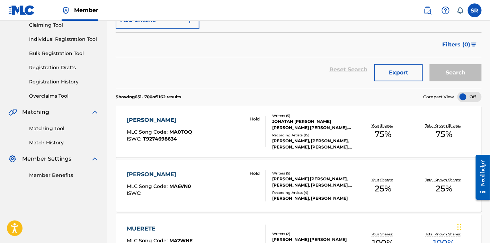
click at [212, 189] on div "MUERAN [PERSON_NAME] MLC Song Code : MA6VN0 ISWC : Hold" at bounding box center [196, 185] width 139 height 31
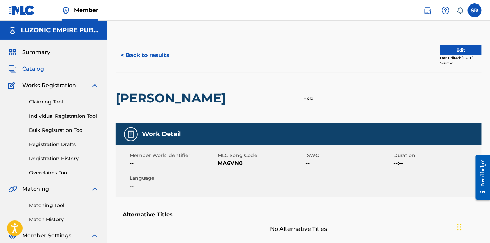
drag, startPoint x: 249, startPoint y: 165, endPoint x: 244, endPoint y: 165, distance: 4.8
click at [244, 165] on span "MA6VN0" at bounding box center [260, 163] width 86 height 8
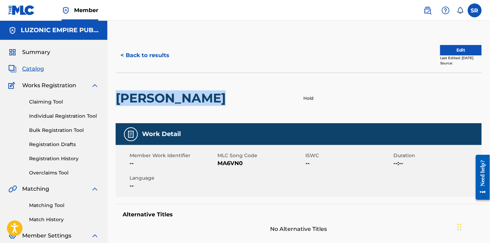
drag, startPoint x: 231, startPoint y: 103, endPoint x: 118, endPoint y: 107, distance: 113.2
click at [118, 107] on div "[PERSON_NAME]" at bounding box center [172, 98] width 113 height 50
copy h2 "[PERSON_NAME]"
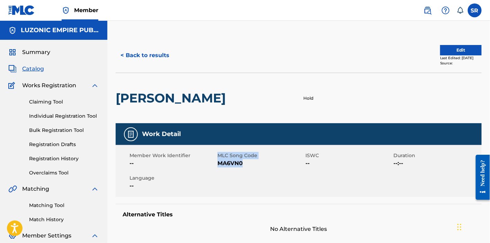
drag, startPoint x: 246, startPoint y: 163, endPoint x: 217, endPoint y: 167, distance: 29.0
click at [217, 167] on div "Member Work Identifier -- MLC Song Code MA6VN0 ISWC -- Duration --:-- Language …" at bounding box center [299, 171] width 366 height 52
click at [219, 167] on div "Member Work Identifier -- MLC Song Code MA6VN0 ISWC -- Duration --:-- Language …" at bounding box center [299, 171] width 366 height 52
drag, startPoint x: 243, startPoint y: 163, endPoint x: 217, endPoint y: 167, distance: 26.2
click at [217, 167] on div "Member Work Identifier -- MLC Song Code MA6VN0 ISWC -- Duration --:-- Language …" at bounding box center [299, 171] width 366 height 52
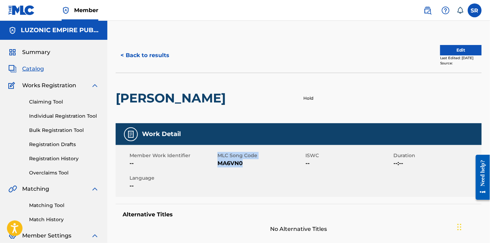
click at [217, 167] on span "MA6VN0" at bounding box center [260, 163] width 86 height 8
click at [218, 167] on span "MA6VN0" at bounding box center [260, 163] width 86 height 8
drag, startPoint x: 218, startPoint y: 163, endPoint x: 243, endPoint y: 165, distance: 25.4
click at [243, 165] on span "MA6VN0" at bounding box center [260, 163] width 86 height 8
copy span "MA6VN0"
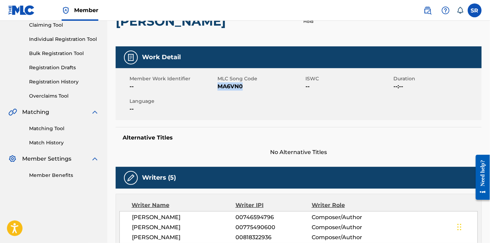
scroll to position [115, 0]
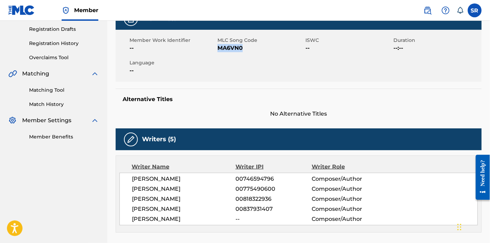
drag, startPoint x: 131, startPoint y: 182, endPoint x: 218, endPoint y: 221, distance: 95.2
click at [218, 221] on div "[PERSON_NAME] 00746594796 Composer/Author [PERSON_NAME] 00775490600 Composer/Au…" at bounding box center [298, 199] width 358 height 53
copy div "[PERSON_NAME] 00746594796 Composer/Author [PERSON_NAME] 00775490600 Composer/Au…"
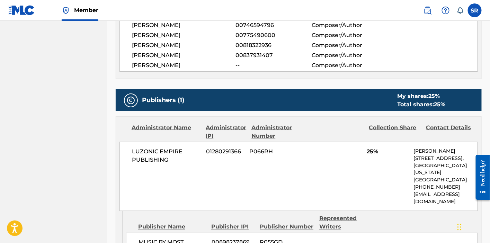
scroll to position [320, 0]
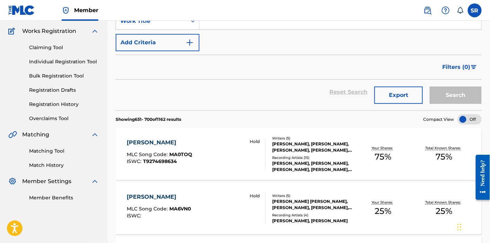
scroll to position [77, 0]
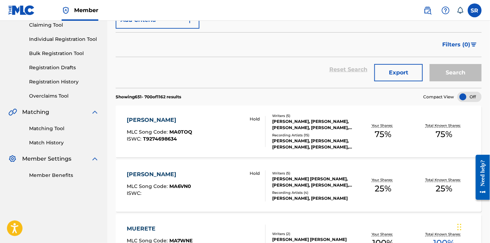
click at [201, 133] on div "MUERAN [PERSON_NAME] MLC Song Code : MA0TOQ ISWC : T9274698634 Hold" at bounding box center [196, 131] width 139 height 31
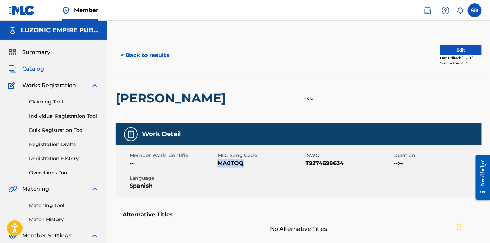
drag, startPoint x: 247, startPoint y: 165, endPoint x: 218, endPoint y: 167, distance: 28.4
click at [218, 167] on span "MA0TOQ" at bounding box center [260, 163] width 86 height 8
copy span "MA0TOQ"
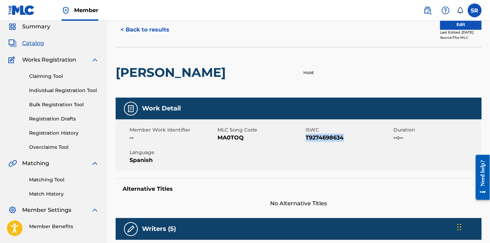
drag, startPoint x: 349, startPoint y: 137, endPoint x: 306, endPoint y: 143, distance: 43.9
click at [306, 143] on div "Member Work Identifier -- MLC Song Code MA0TOQ ISWC T9274698634 Duration --:-- …" at bounding box center [299, 145] width 366 height 52
copy span "T9274698634"
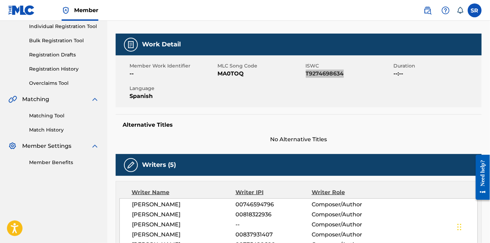
scroll to position [128, 0]
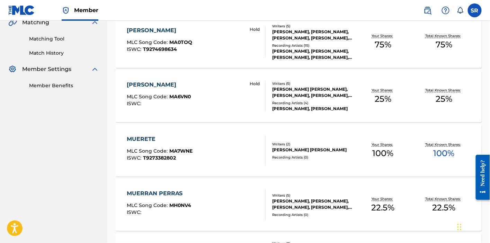
scroll to position [179, 0]
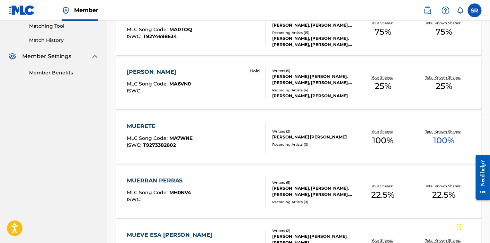
click at [237, 189] on div "MUERRAN [PERSON_NAME] MLC Song Code : MH0NV4 ISWC :" at bounding box center [196, 191] width 139 height 31
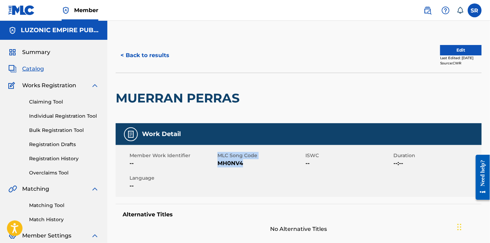
drag, startPoint x: 251, startPoint y: 165, endPoint x: 215, endPoint y: 167, distance: 35.7
click at [215, 167] on div "Member Work Identifier -- MLC Song Code MH0NV4 ISWC -- Duration --:-- Language …" at bounding box center [299, 171] width 366 height 52
click at [215, 167] on span "--" at bounding box center [172, 163] width 86 height 8
drag, startPoint x: 252, startPoint y: 163, endPoint x: 217, endPoint y: 165, distance: 35.1
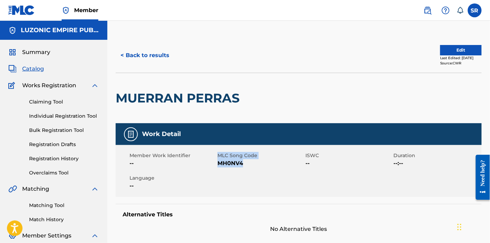
click at [217, 165] on div "Member Work Identifier -- MLC Song Code MH0NV4 ISWC -- Duration --:-- Language …" at bounding box center [299, 171] width 366 height 52
click at [217, 165] on span "MH0NV4" at bounding box center [260, 163] width 86 height 8
click at [250, 165] on span "MH0NV4" at bounding box center [260, 163] width 86 height 8
click at [249, 164] on span "MH0NV4" at bounding box center [260, 163] width 86 height 8
drag, startPoint x: 249, startPoint y: 164, endPoint x: 222, endPoint y: 167, distance: 26.8
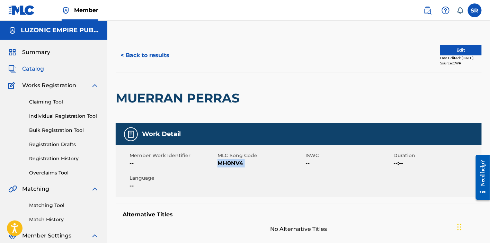
click at [222, 167] on div "Member Work Identifier -- MLC Song Code MH0NV4 ISWC -- Duration --:-- Language …" at bounding box center [299, 171] width 366 height 52
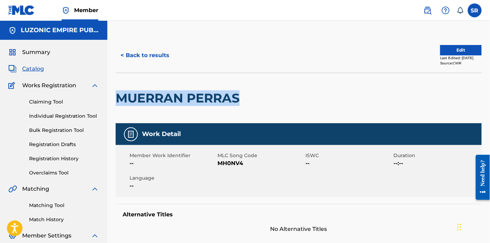
drag, startPoint x: 245, startPoint y: 101, endPoint x: 116, endPoint y: 111, distance: 129.4
click at [116, 111] on div "MUERRAN PERRAS" at bounding box center [179, 98] width 127 height 50
copy h2 "MUERRAN PERRAS"
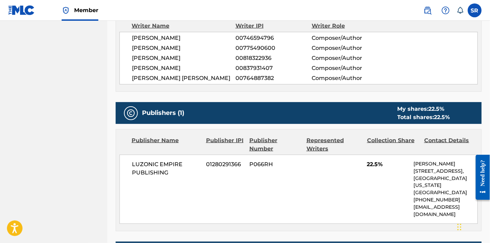
scroll to position [294, 0]
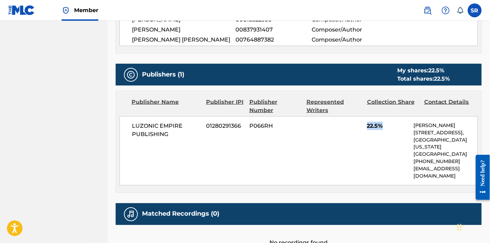
drag, startPoint x: 390, startPoint y: 124, endPoint x: 361, endPoint y: 130, distance: 30.3
click at [361, 130] on div "LUZONIC EMPIRE PUBLISHING 01280291366 P066RH 22.5% [PERSON_NAME] [STREET_ADDRES…" at bounding box center [298, 150] width 358 height 69
copy span "22.5%"
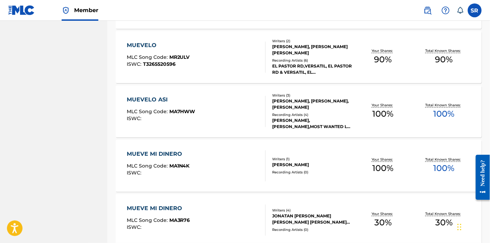
scroll to position [448, 0]
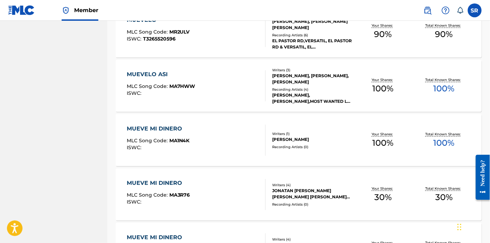
click at [234, 187] on div "MUEVE MI DINERO MLC Song Code : MA3R76 ISWC :" at bounding box center [196, 194] width 139 height 31
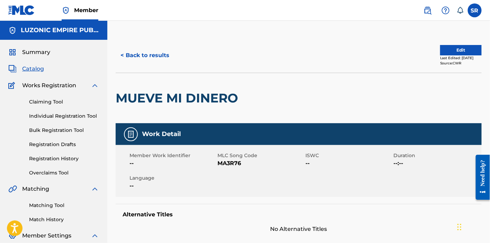
scroll to position [26, 0]
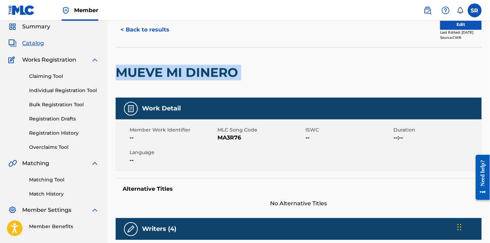
drag, startPoint x: 244, startPoint y: 70, endPoint x: 116, endPoint y: 86, distance: 129.1
click at [116, 86] on div "MUEVE MI DINERO" at bounding box center [299, 72] width 366 height 51
copy div "MUEVE MI DINERO"
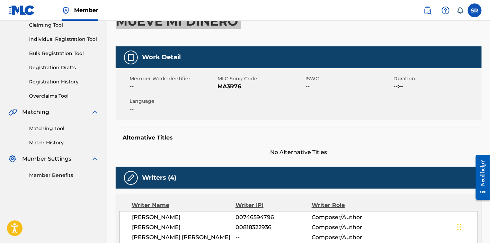
scroll to position [128, 0]
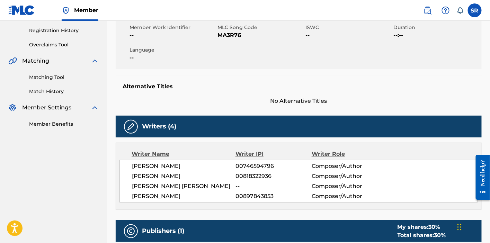
drag, startPoint x: 132, startPoint y: 164, endPoint x: 207, endPoint y: 196, distance: 81.8
click at [207, 196] on div "[PERSON_NAME] [PERSON_NAME] 00746594796 Composer/Author [PERSON_NAME] 008183229…" at bounding box center [298, 181] width 358 height 43
copy div "[PERSON_NAME] 00746594796 Composer/Author [PERSON_NAME] 00818322936 Composer/Au…"
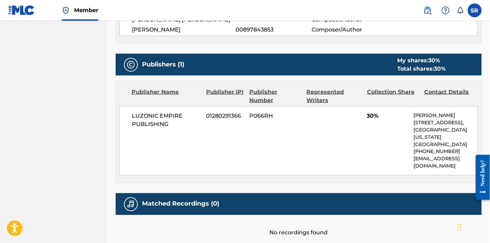
scroll to position [341, 0]
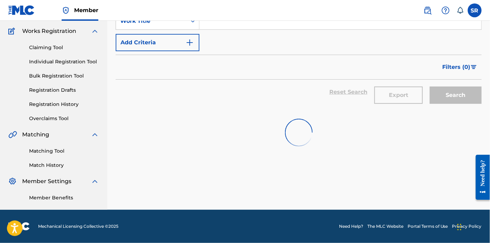
scroll to position [448, 0]
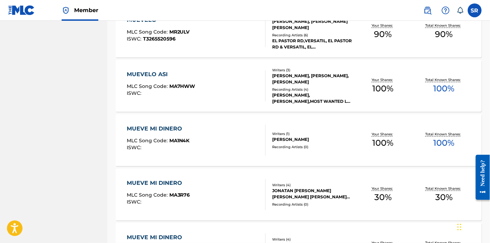
click at [210, 132] on div "MUEVE MI DINERO MLC Song Code : MA1N4K ISWC :" at bounding box center [196, 140] width 139 height 31
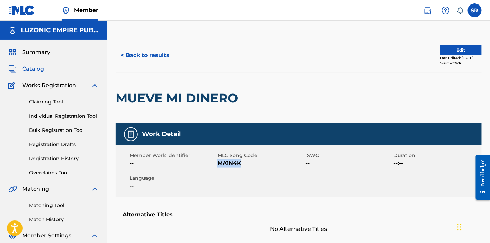
drag, startPoint x: 243, startPoint y: 166, endPoint x: 217, endPoint y: 166, distance: 25.6
click at [217, 166] on span "MA1N4K" at bounding box center [260, 163] width 86 height 8
copy span "MA1N4K"
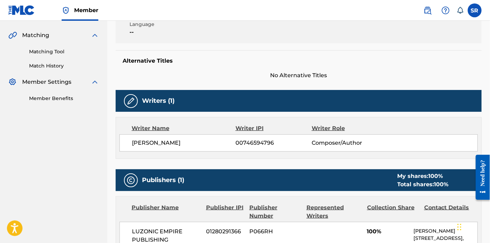
scroll to position [205, 0]
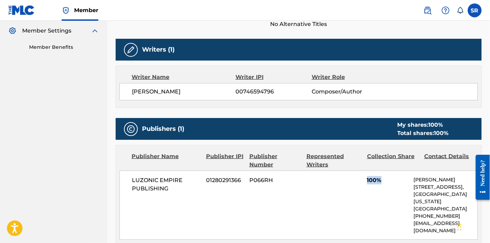
drag, startPoint x: 383, startPoint y: 181, endPoint x: 367, endPoint y: 182, distance: 15.9
click at [367, 182] on span "100%" at bounding box center [388, 180] width 42 height 8
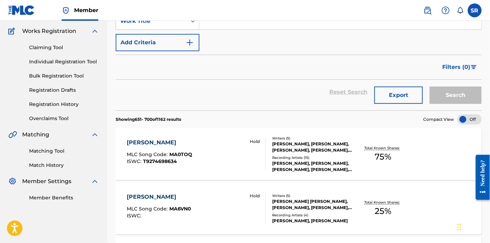
scroll to position [448, 0]
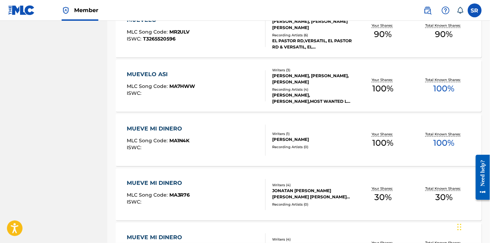
click at [191, 180] on div "MUEVE MI DINERO MLC Song Code : MA3R76 ISWC :" at bounding box center [196, 194] width 139 height 31
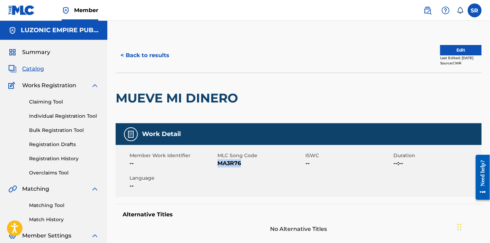
drag, startPoint x: 252, startPoint y: 163, endPoint x: 218, endPoint y: 167, distance: 34.2
click at [218, 167] on span "MA3R76" at bounding box center [260, 163] width 86 height 8
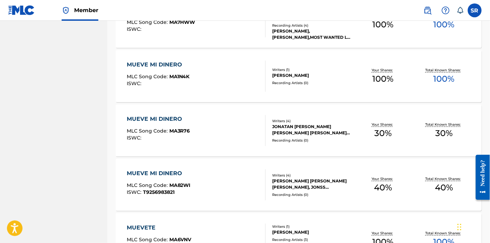
scroll to position [538, 0]
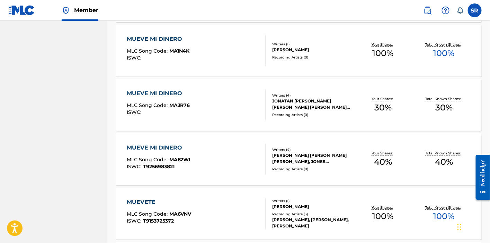
click at [209, 179] on div "MUEVE MI DINERO MLC Song Code : MA82WI ISWC : T9256983821 Writers ( 4 ) [PERSON…" at bounding box center [299, 159] width 366 height 52
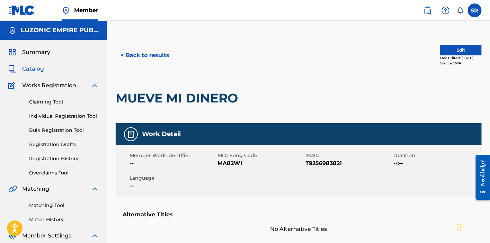
scroll to position [13, 0]
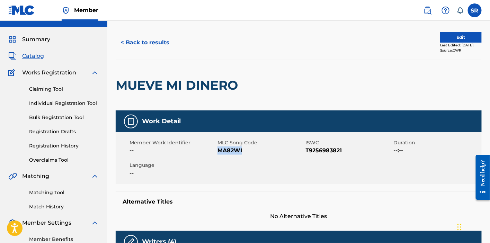
drag, startPoint x: 245, startPoint y: 152, endPoint x: 219, endPoint y: 156, distance: 25.8
click at [219, 156] on div "Member Work Identifier -- MLC Song Code MA82WI ISWC T9256983821 Duration --:-- …" at bounding box center [299, 158] width 366 height 52
drag, startPoint x: 344, startPoint y: 151, endPoint x: 305, endPoint y: 158, distance: 39.9
click at [305, 158] on div "Member Work Identifier -- MLC Song Code MA82WI ISWC T9256983821 Duration --:-- …" at bounding box center [299, 158] width 366 height 52
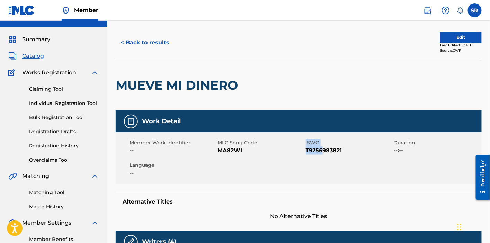
drag, startPoint x: 302, startPoint y: 154, endPoint x: 335, endPoint y: 152, distance: 32.6
click at [329, 152] on div "Member Work Identifier -- MLC Song Code MA82WI ISWC T9256983821 Duration --:-- …" at bounding box center [299, 158] width 366 height 52
drag, startPoint x: 336, startPoint y: 152, endPoint x: 347, endPoint y: 153, distance: 11.8
click at [336, 152] on span "T9256983821" at bounding box center [349, 150] width 86 height 8
drag, startPoint x: 343, startPoint y: 151, endPoint x: 307, endPoint y: 154, distance: 36.1
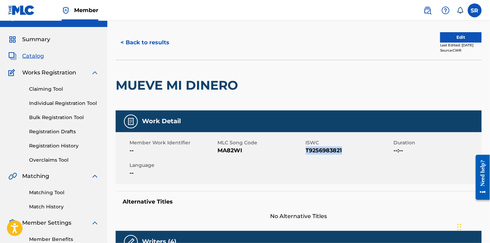
click at [307, 154] on span "T9256983821" at bounding box center [349, 150] width 86 height 8
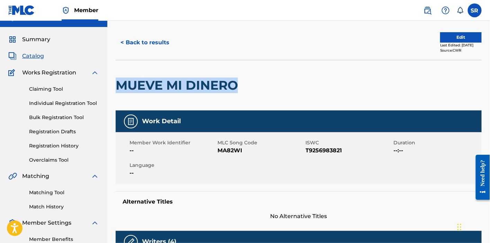
drag, startPoint x: 219, startPoint y: 84, endPoint x: 120, endPoint y: 87, distance: 98.6
click at [120, 87] on h2 "MUEVE MI DINERO" at bounding box center [179, 86] width 126 height 16
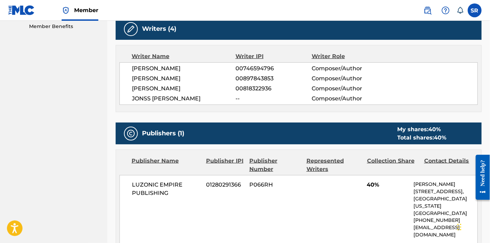
scroll to position [251, 0]
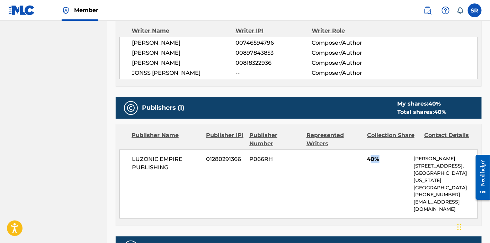
drag, startPoint x: 378, startPoint y: 158, endPoint x: 370, endPoint y: 158, distance: 8.6
click at [370, 158] on span "40%" at bounding box center [388, 159] width 42 height 8
click at [357, 163] on div "LUZONIC EMPIRE PUBLISHING 01280291366 P066RH 40% [PERSON_NAME] [STREET_ADDRESS]…" at bounding box center [298, 183] width 358 height 69
drag, startPoint x: 379, startPoint y: 156, endPoint x: 367, endPoint y: 161, distance: 12.9
click at [367, 161] on span "40%" at bounding box center [388, 159] width 42 height 8
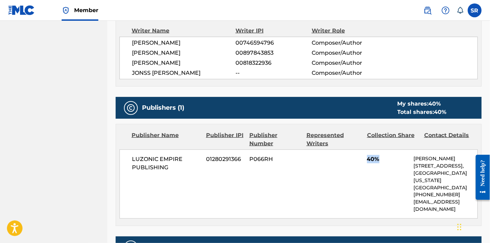
scroll to position [264, 0]
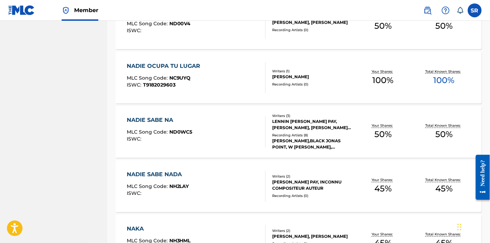
scroll to position [1230, 0]
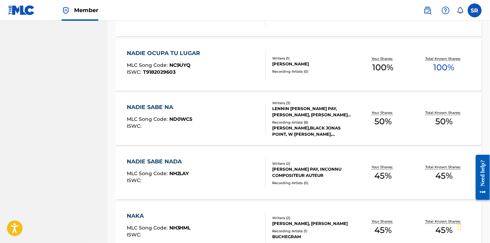
click at [187, 160] on div "NADIE SABE NADA" at bounding box center [158, 162] width 62 height 8
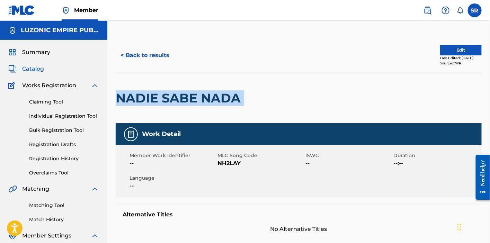
drag, startPoint x: 231, startPoint y: 100, endPoint x: 117, endPoint y: 107, distance: 114.4
click at [117, 107] on div "NADIE SABE NADA" at bounding box center [299, 98] width 366 height 51
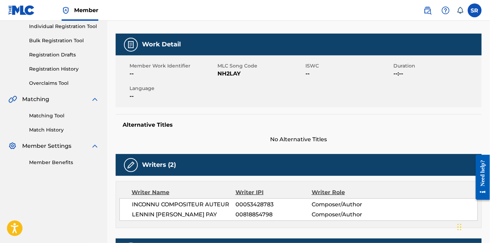
scroll to position [102, 0]
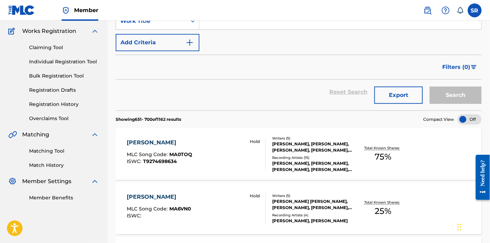
scroll to position [1230, 0]
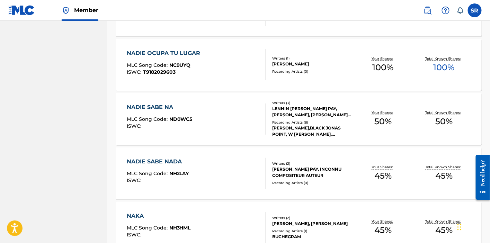
click at [208, 173] on div "NADIE SABE NADA MLC Song Code : NH2LAY ISWC :" at bounding box center [196, 173] width 139 height 31
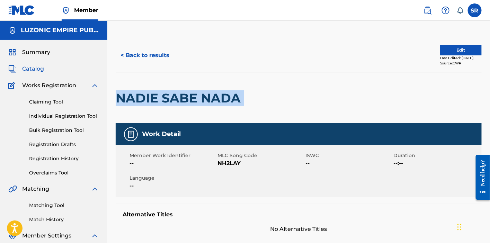
drag, startPoint x: 250, startPoint y: 98, endPoint x: 118, endPoint y: 99, distance: 132.9
click at [118, 99] on div "NADIE SABE NADA" at bounding box center [299, 98] width 366 height 51
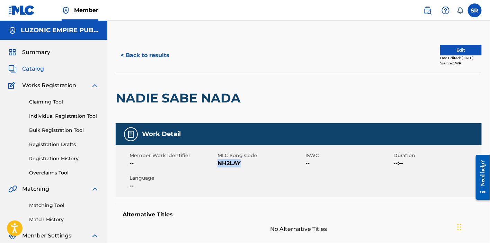
drag, startPoint x: 242, startPoint y: 163, endPoint x: 219, endPoint y: 168, distance: 24.1
click at [219, 168] on div "Member Work Identifier -- MLC Song Code NH2LAY ISWC -- Duration --:-- Language …" at bounding box center [299, 171] width 366 height 52
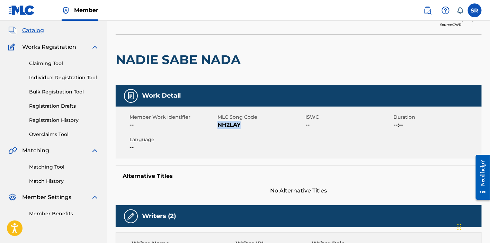
scroll to position [77, 0]
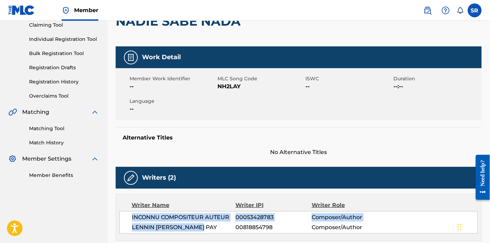
drag, startPoint x: 131, startPoint y: 217, endPoint x: 209, endPoint y: 231, distance: 79.1
click at [209, 231] on div "INCONNU COMPOSITEUR AUTEUR 00053428783 Composer/Author [PERSON_NAME] PAY 008188…" at bounding box center [298, 222] width 358 height 22
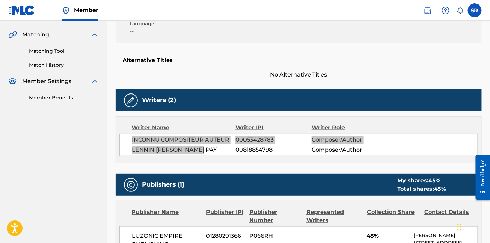
scroll to position [90, 0]
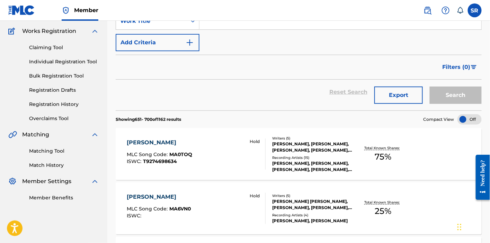
scroll to position [1230, 0]
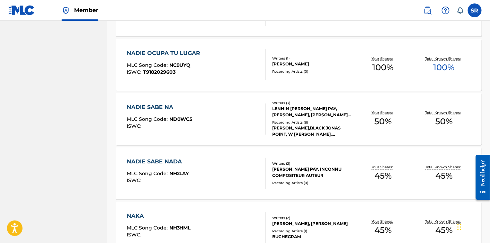
click at [205, 122] on div "NADIE SABE NA MLC Song Code : ND0WC5 ISWC :" at bounding box center [196, 118] width 139 height 31
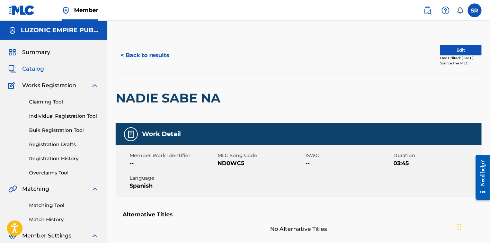
scroll to position [13, 0]
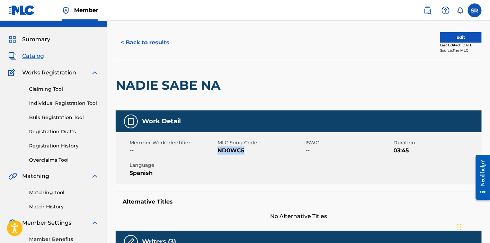
drag, startPoint x: 243, startPoint y: 151, endPoint x: 218, endPoint y: 154, distance: 24.4
click at [218, 154] on span "ND0WC5" at bounding box center [260, 150] width 86 height 8
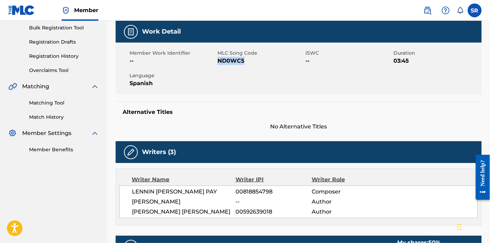
scroll to position [128, 0]
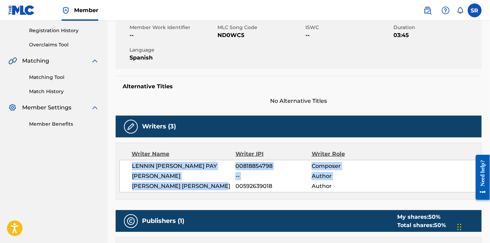
drag, startPoint x: 128, startPoint y: 166, endPoint x: 226, endPoint y: 188, distance: 99.6
click at [226, 188] on div "LENNIN [PERSON_NAME] PAY 00818854798 Composer [PERSON_NAME] -- Author [PERSON_N…" at bounding box center [298, 176] width 358 height 33
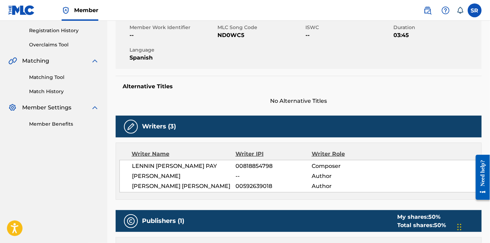
click at [227, 188] on span "[PERSON_NAME] [PERSON_NAME]" at bounding box center [183, 186] width 103 height 8
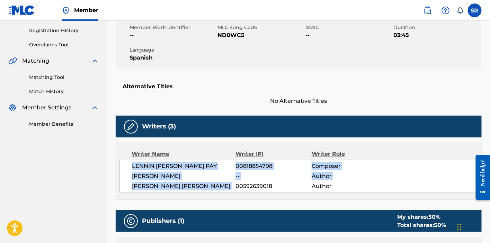
drag, startPoint x: 227, startPoint y: 188, endPoint x: 131, endPoint y: 164, distance: 98.6
click at [131, 164] on div "LENNIN [PERSON_NAME] PAY 00818854798 Composer [PERSON_NAME] -- Author [PERSON_N…" at bounding box center [298, 176] width 358 height 33
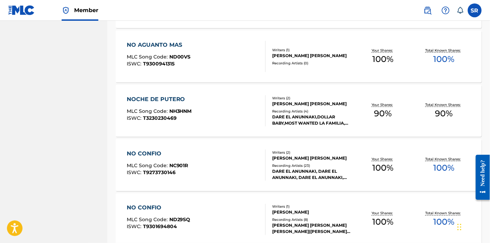
scroll to position [2037, 0]
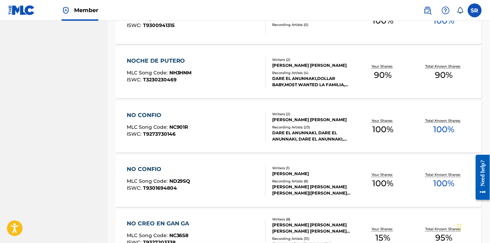
click at [199, 119] on div "NO CONFIO MLC Song Code : NC901R ISWC : T9273730146" at bounding box center [196, 126] width 139 height 31
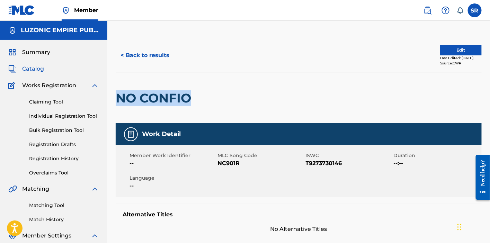
drag, startPoint x: 187, startPoint y: 105, endPoint x: 117, endPoint y: 109, distance: 70.7
click at [117, 109] on div "NO CONFIO" at bounding box center [155, 98] width 79 height 50
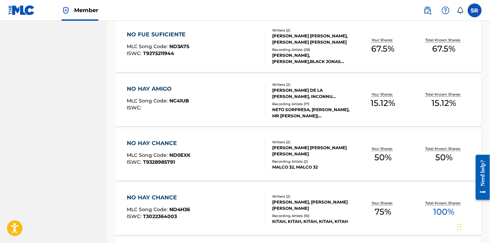
scroll to position [2294, 0]
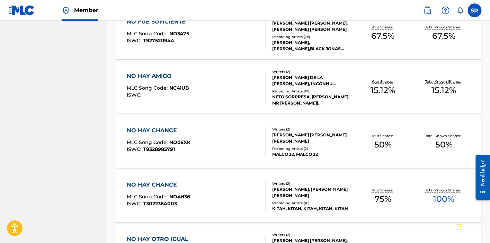
click at [332, 183] on div "Writers ( 2 )" at bounding box center [312, 183] width 80 height 5
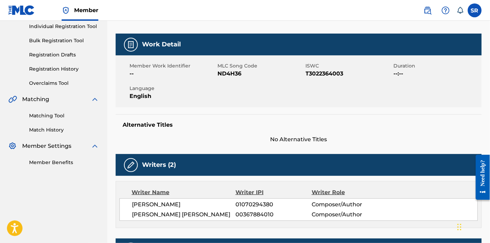
scroll to position [128, 0]
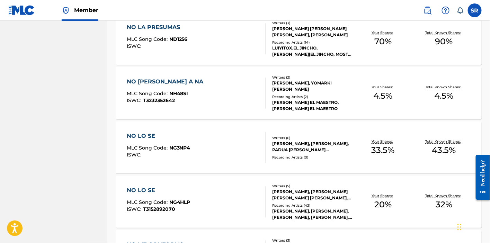
scroll to position [2627, 0]
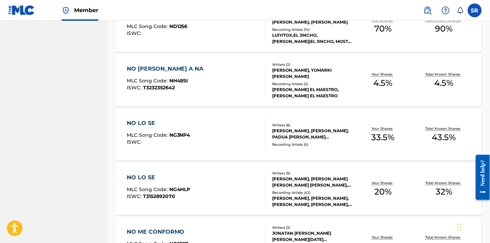
click at [178, 147] on div "NO LO SE MLC Song Code : NG3NP4 ISWC :" at bounding box center [159, 134] width 64 height 31
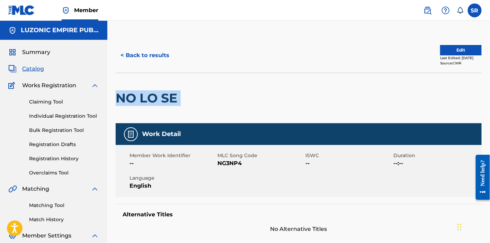
drag, startPoint x: 191, startPoint y: 99, endPoint x: 118, endPoint y: 103, distance: 73.1
click at [118, 103] on div "NO LO SE" at bounding box center [299, 98] width 366 height 51
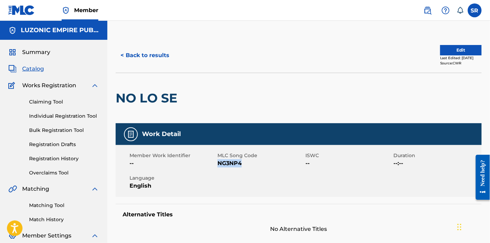
drag, startPoint x: 245, startPoint y: 164, endPoint x: 218, endPoint y: 168, distance: 27.3
click at [218, 168] on div "Member Work Identifier -- MLC Song Code NG3NP4 ISWC -- Duration --:-- Language …" at bounding box center [299, 171] width 366 height 52
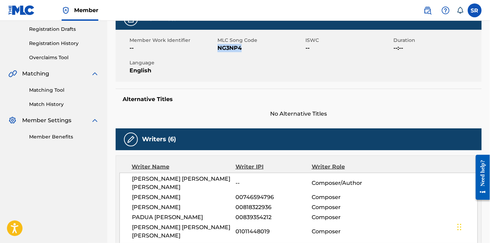
scroll to position [154, 0]
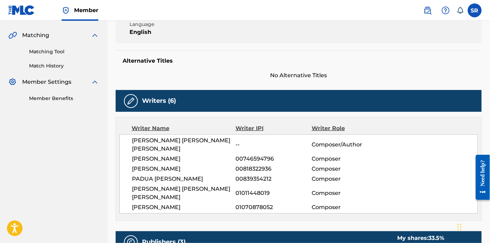
drag, startPoint x: 132, startPoint y: 141, endPoint x: 195, endPoint y: 198, distance: 85.0
click at [195, 198] on div "Writer Name Writer IPI Writer Role [PERSON_NAME] -- Composer/Author [PERSON_NAM…" at bounding box center [299, 169] width 366 height 104
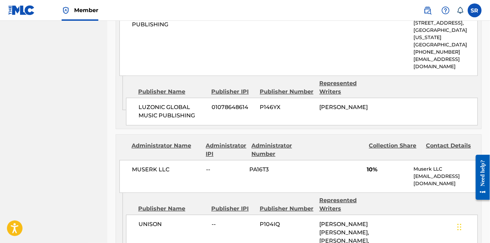
scroll to position [551, 0]
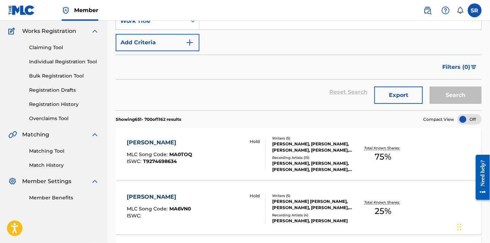
scroll to position [2627, 0]
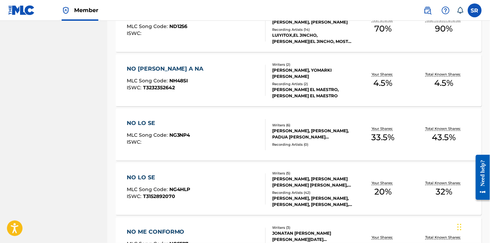
click at [202, 88] on div "NO [PERSON_NAME] A NA MLC Song Code : NH48SI ISWC : T3232352642" at bounding box center [196, 80] width 139 height 31
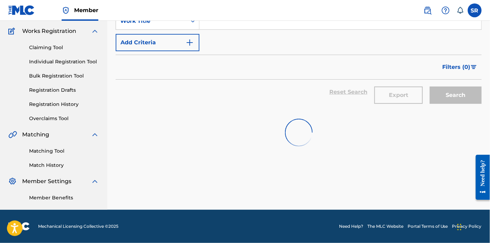
scroll to position [2627, 0]
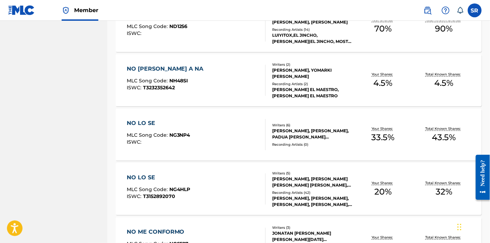
click at [241, 184] on div "NO LO SE MLC Song Code : NG4HLP ISWC : T3152892070" at bounding box center [196, 188] width 139 height 31
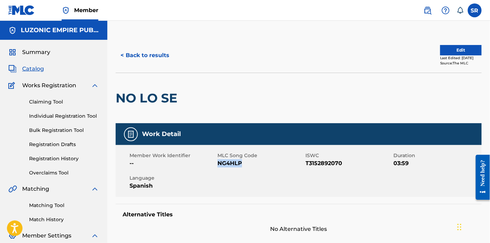
drag, startPoint x: 246, startPoint y: 164, endPoint x: 218, endPoint y: 170, distance: 28.8
click at [218, 170] on div "Member Work Identifier -- MLC Song Code NG4HLP ISWC T3152892070 Duration 03:59 …" at bounding box center [299, 171] width 366 height 52
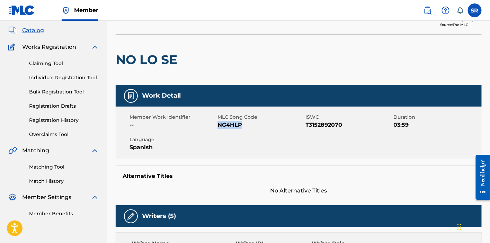
scroll to position [64, 0]
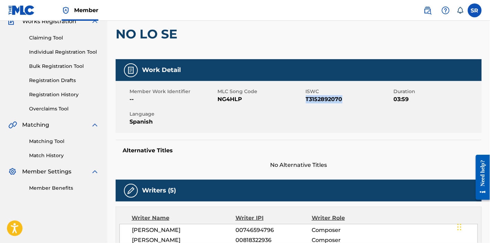
drag, startPoint x: 346, startPoint y: 100, endPoint x: 306, endPoint y: 105, distance: 41.1
click at [306, 105] on div "Member Work Identifier -- MLC Song Code NG4HLP ISWC T3152892070 Duration 03:59 …" at bounding box center [299, 107] width 366 height 52
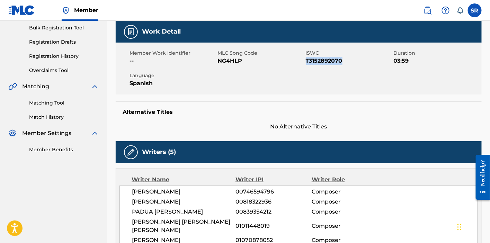
scroll to position [115, 0]
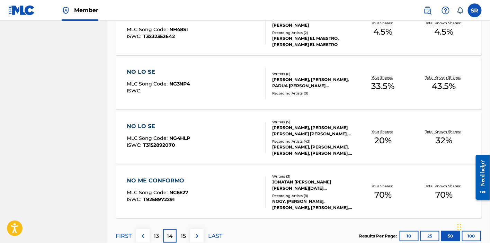
scroll to position [2716, 0]
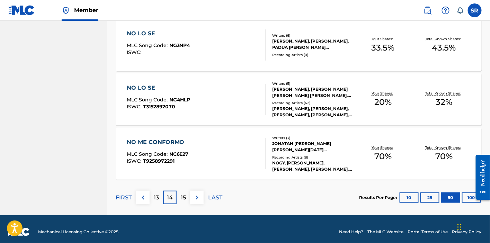
click at [181, 194] on p "15" at bounding box center [183, 197] width 5 height 8
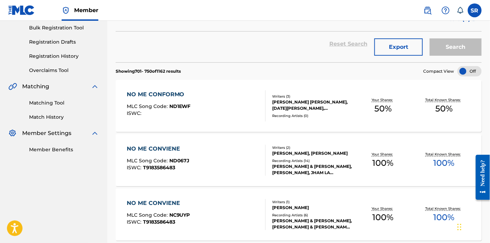
scroll to position [141, 0]
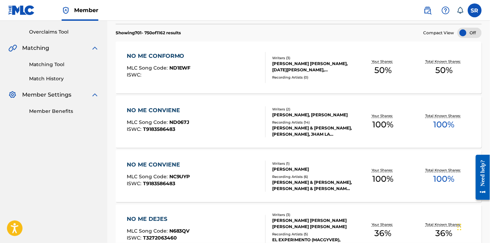
click at [242, 170] on div "NO ME CONVIENE MLC Song Code : NC9UYP ISWC : T9183586483" at bounding box center [196, 176] width 139 height 31
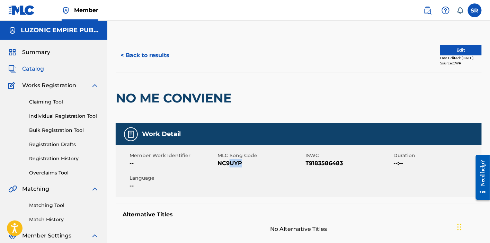
drag, startPoint x: 245, startPoint y: 163, endPoint x: 228, endPoint y: 165, distance: 16.8
click at [229, 166] on span "NC9UYP" at bounding box center [260, 163] width 86 height 8
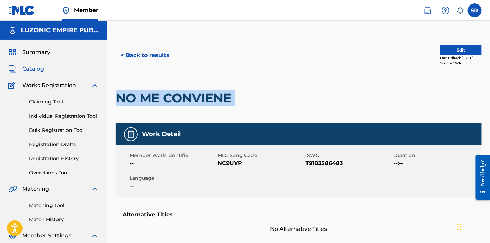
drag, startPoint x: 245, startPoint y: 98, endPoint x: 118, endPoint y: 101, distance: 127.4
click at [118, 101] on div "NO ME CONVIENE" at bounding box center [299, 98] width 366 height 51
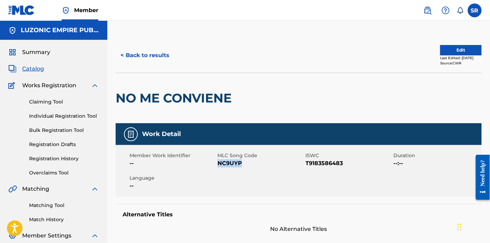
drag, startPoint x: 241, startPoint y: 163, endPoint x: 217, endPoint y: 166, distance: 24.1
click at [217, 166] on span "NC9UYP" at bounding box center [260, 163] width 86 height 8
drag, startPoint x: 347, startPoint y: 164, endPoint x: 307, endPoint y: 167, distance: 40.2
click at [307, 167] on span "T9183586483" at bounding box center [349, 163] width 86 height 8
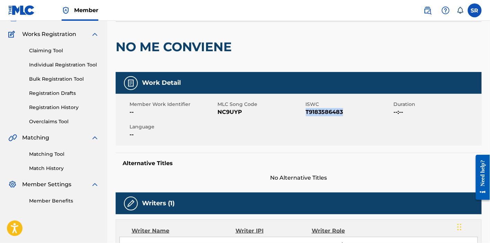
scroll to position [77, 0]
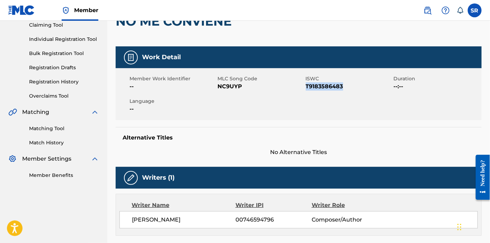
drag, startPoint x: 218, startPoint y: 220, endPoint x: 130, endPoint y: 224, distance: 87.9
click at [130, 224] on div "[PERSON_NAME] [PERSON_NAME] 00746594796 Composer/Author" at bounding box center [298, 219] width 358 height 17
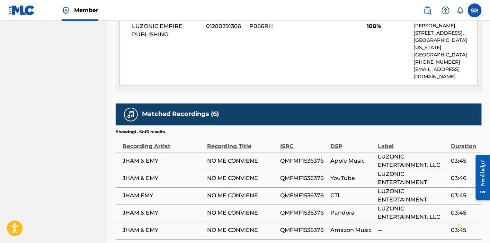
scroll to position [397, 0]
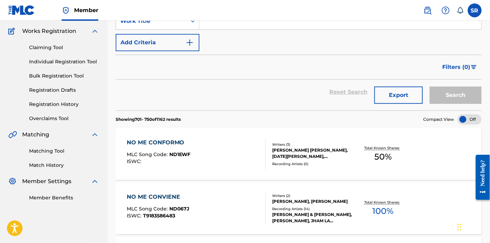
scroll to position [141, 0]
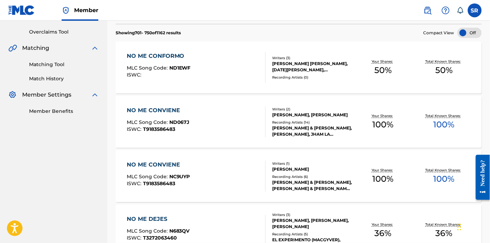
click at [216, 126] on div "NO ME CONVIENE MLC Song Code : ND067J ISWC : T9183586483" at bounding box center [196, 121] width 139 height 31
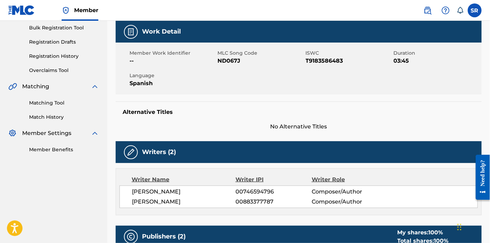
scroll to position [154, 0]
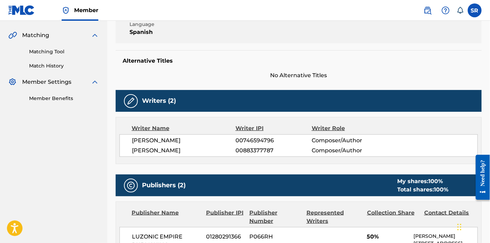
drag, startPoint x: 203, startPoint y: 148, endPoint x: 129, endPoint y: 156, distance: 74.5
click at [129, 156] on div "Writer Name Writer IPI Writer Role [PERSON_NAME] 00746594796 Composer/Author [P…" at bounding box center [299, 140] width 366 height 47
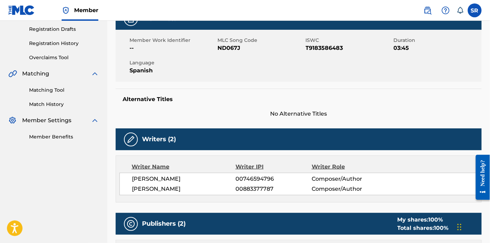
scroll to position [64, 0]
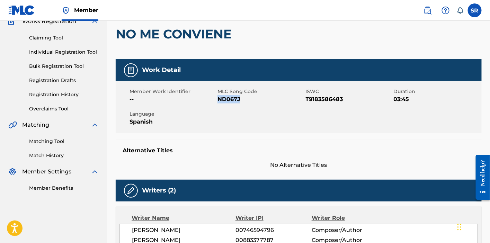
drag, startPoint x: 242, startPoint y: 100, endPoint x: 218, endPoint y: 105, distance: 23.8
click at [218, 105] on div "Member Work Identifier -- MLC Song Code ND067J ISWC T9183586483 Duration 03:45 …" at bounding box center [299, 107] width 366 height 52
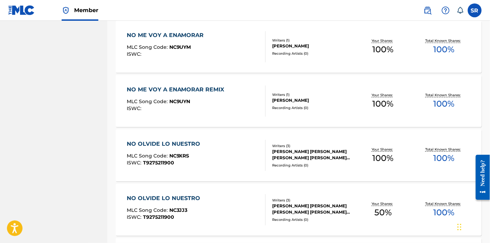
scroll to position [730, 0]
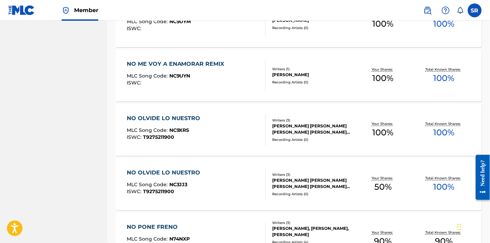
click at [241, 185] on div "NO OLVIDE LO NUESTRO MLC Song Code : NC3JJ3 ISWC : T9275211900" at bounding box center [196, 183] width 139 height 31
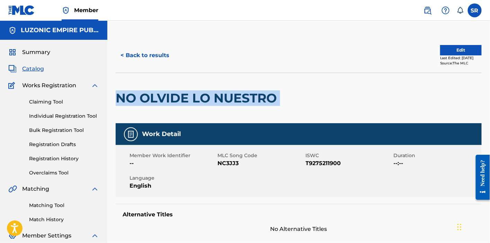
drag, startPoint x: 283, startPoint y: 97, endPoint x: 110, endPoint y: 98, distance: 173.7
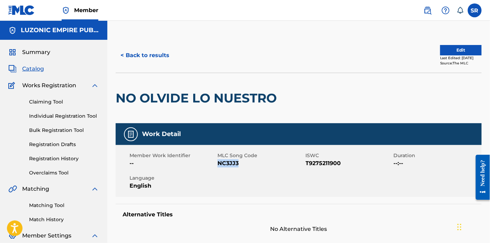
drag, startPoint x: 239, startPoint y: 164, endPoint x: 217, endPoint y: 169, distance: 22.7
click at [217, 169] on div "Member Work Identifier -- MLC Song Code NC3JJ3 ISWC T9275211900 Duration --:-- …" at bounding box center [299, 171] width 366 height 52
drag, startPoint x: 345, startPoint y: 163, endPoint x: 305, endPoint y: 170, distance: 40.6
click at [305, 170] on div "Member Work Identifier -- MLC Song Code NC3JJ3 ISWC T9275211900 Duration --:-- …" at bounding box center [299, 171] width 366 height 52
click at [305, 169] on div "Member Work Identifier -- MLC Song Code NC3JJ3 ISWC T9275211900 Duration --:-- …" at bounding box center [299, 171] width 366 height 52
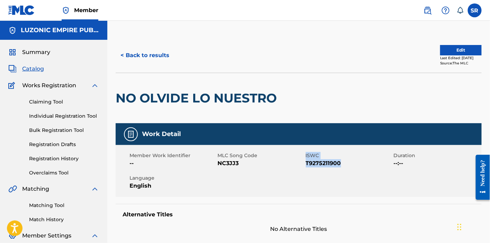
drag, startPoint x: 303, startPoint y: 166, endPoint x: 346, endPoint y: 170, distance: 42.8
click at [346, 171] on div "Member Work Identifier -- MLC Song Code NC3JJ3 ISWC T9275211900 Duration --:-- …" at bounding box center [299, 171] width 366 height 52
click at [345, 165] on span "T9275211900" at bounding box center [349, 163] width 86 height 8
click at [344, 164] on span "T9275211900" at bounding box center [349, 163] width 86 height 8
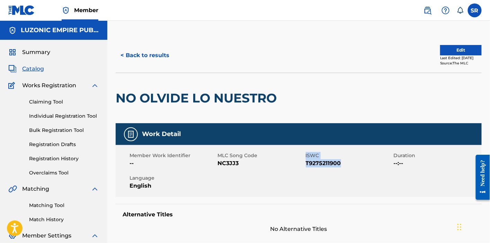
click at [344, 164] on span "T9275211900" at bounding box center [349, 163] width 86 height 8
click at [341, 164] on span "T9275211900" at bounding box center [349, 163] width 86 height 8
drag, startPoint x: 341, startPoint y: 164, endPoint x: 305, endPoint y: 169, distance: 35.9
click at [305, 169] on div "Member Work Identifier -- MLC Song Code NC3JJ3 ISWC T9275211900 Duration --:-- …" at bounding box center [299, 171] width 366 height 52
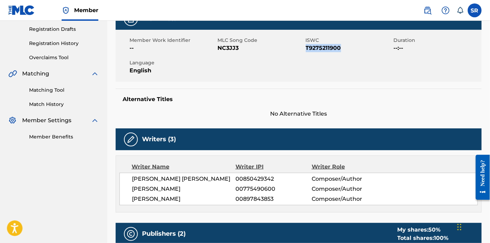
scroll to position [166, 0]
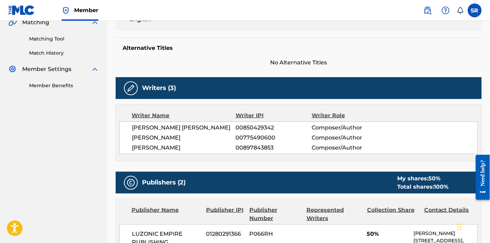
drag, startPoint x: 166, startPoint y: 151, endPoint x: 204, endPoint y: 158, distance: 38.9
click at [204, 154] on div "[PERSON_NAME] 00850429342 Composer/Author [PERSON_NAME] 00775490600 Composer/Au…" at bounding box center [298, 137] width 358 height 33
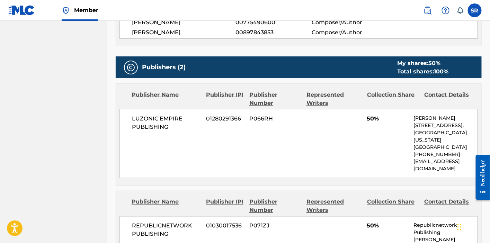
scroll to position [333, 0]
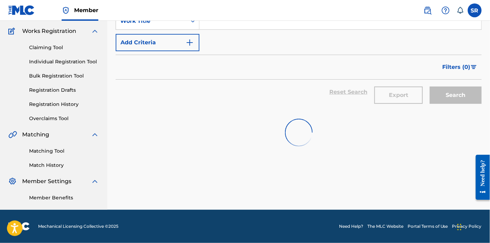
scroll to position [730, 0]
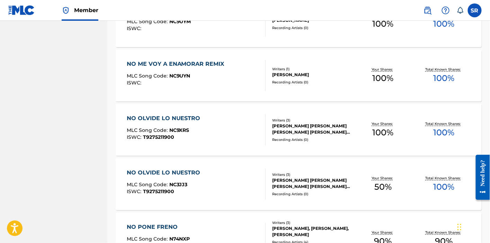
click at [229, 137] on div "NO OLVIDE LO NUESTRO MLC Song Code : NC9XRS ISWC : T9275211900" at bounding box center [196, 129] width 139 height 31
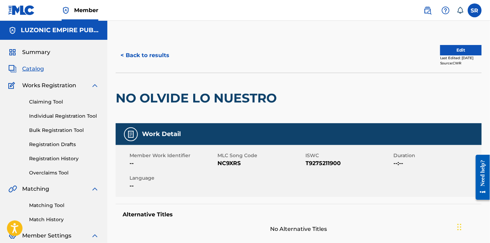
scroll to position [26, 0]
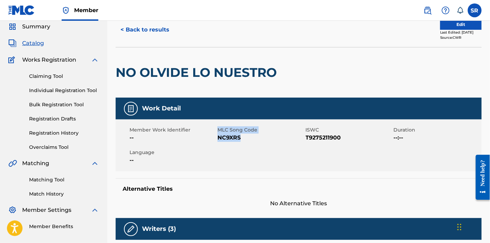
drag, startPoint x: 240, startPoint y: 139, endPoint x: 217, endPoint y: 143, distance: 23.8
click at [217, 143] on div "Member Work Identifier -- MLC Song Code NC9XRS ISWC T9275211900 Duration --:-- …" at bounding box center [299, 145] width 366 height 52
click at [217, 142] on div "Member Work Identifier -- MLC Song Code NC9XRS ISWC T9275211900 Duration --:-- …" at bounding box center [299, 145] width 366 height 52
click at [247, 141] on span "NC9XRS" at bounding box center [260, 138] width 86 height 8
click at [245, 138] on span "NC9XRS" at bounding box center [260, 138] width 86 height 8
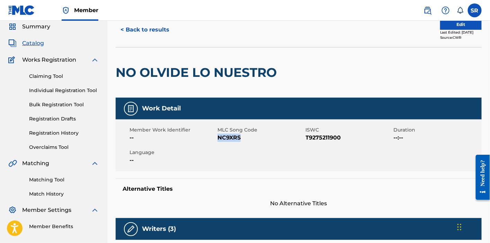
drag, startPoint x: 244, startPoint y: 138, endPoint x: 218, endPoint y: 142, distance: 26.2
click at [218, 142] on div "Member Work Identifier -- MLC Song Code NC9XRS ISWC T9275211900 Duration --:-- …" at bounding box center [299, 145] width 366 height 52
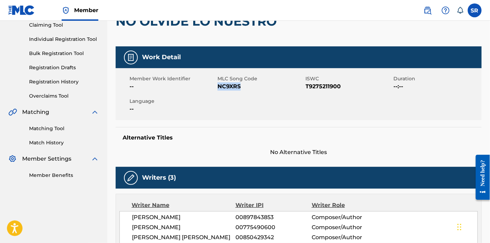
scroll to position [102, 0]
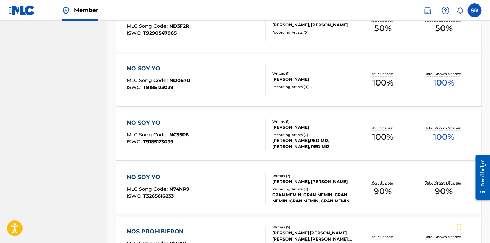
scroll to position [1499, 0]
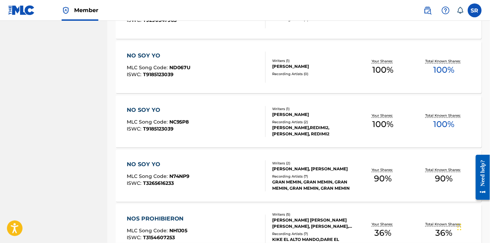
click at [220, 64] on div "NO SOY YO MLC Song Code : ND067U ISWC : T9185123039" at bounding box center [196, 67] width 139 height 31
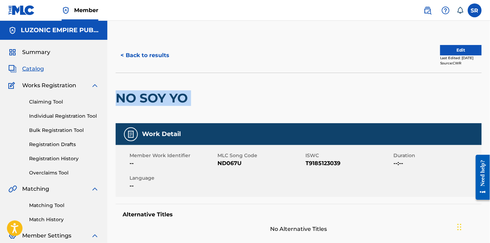
drag, startPoint x: 199, startPoint y: 94, endPoint x: 117, endPoint y: 103, distance: 82.5
click at [117, 103] on div "NO SOY YO" at bounding box center [299, 98] width 366 height 51
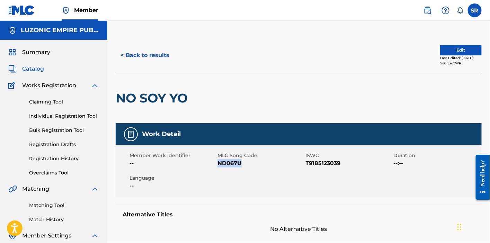
drag, startPoint x: 241, startPoint y: 164, endPoint x: 218, endPoint y: 167, distance: 23.0
click at [218, 167] on div "Member Work Identifier -- MLC Song Code ND067U ISWC T9185123039 Duration --:-- …" at bounding box center [299, 171] width 366 height 52
drag, startPoint x: 350, startPoint y: 165, endPoint x: 306, endPoint y: 167, distance: 44.0
click at [306, 167] on span "T9185123039" at bounding box center [349, 163] width 86 height 8
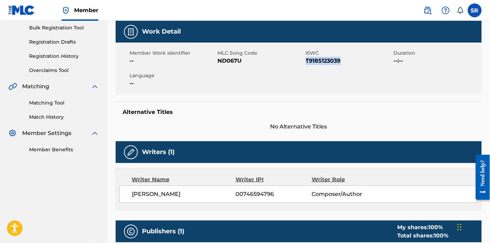
scroll to position [141, 0]
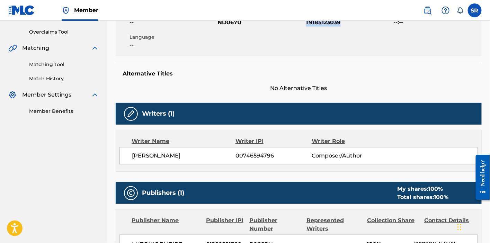
drag, startPoint x: 218, startPoint y: 156, endPoint x: 133, endPoint y: 160, distance: 85.6
click at [133, 160] on div "[PERSON_NAME] [PERSON_NAME] 00746594796 Composer/Author" at bounding box center [298, 155] width 358 height 17
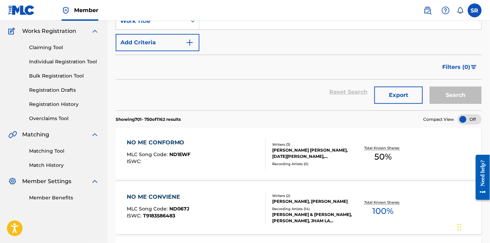
scroll to position [1499, 0]
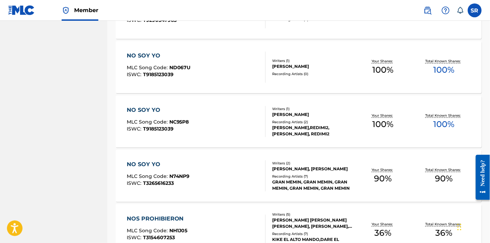
click at [237, 127] on div "NO SOY YO MLC Song Code : NC95P8 ISWC : T9185123039" at bounding box center [196, 121] width 139 height 31
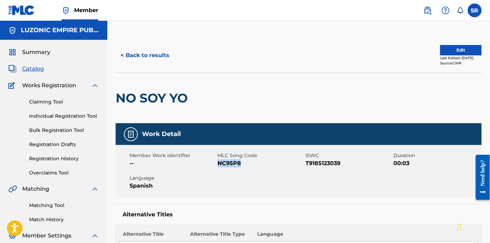
drag, startPoint x: 242, startPoint y: 163, endPoint x: 218, endPoint y: 167, distance: 23.8
click at [218, 167] on span "NC95P8" at bounding box center [260, 163] width 86 height 8
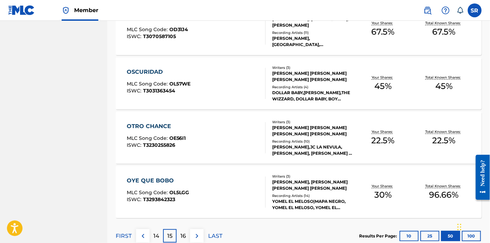
scroll to position [2691, 0]
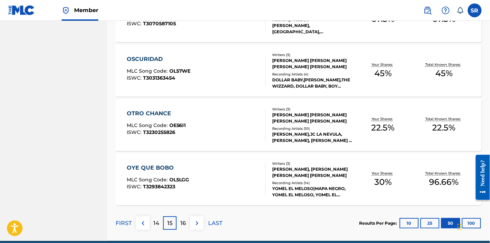
click at [194, 221] on img at bounding box center [197, 223] width 8 height 8
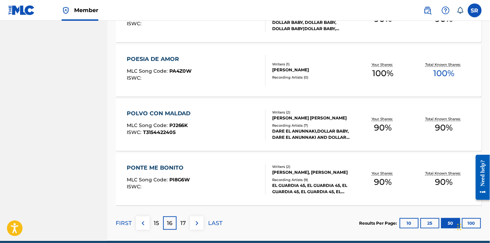
click at [216, 226] on p "LAST" at bounding box center [215, 223] width 14 height 8
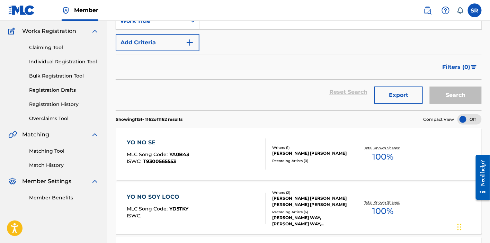
scroll to position [657, 0]
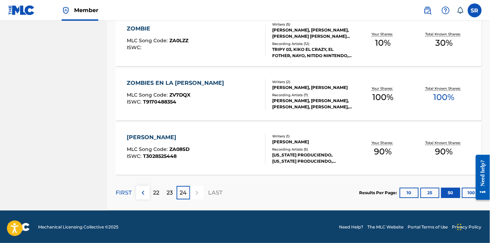
click at [151, 194] on div "22" at bounding box center [155, 192] width 13 height 13
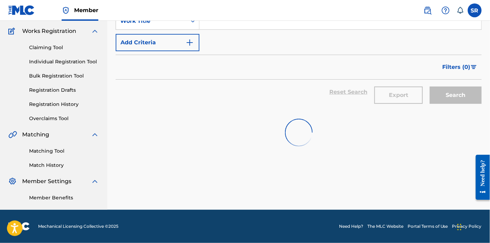
scroll to position [2691, 0]
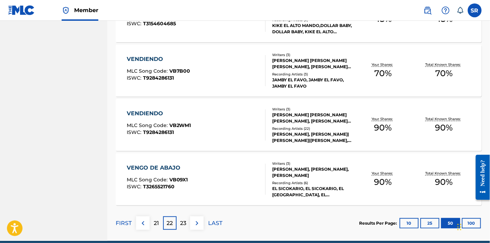
click at [157, 221] on p "21" at bounding box center [156, 223] width 5 height 8
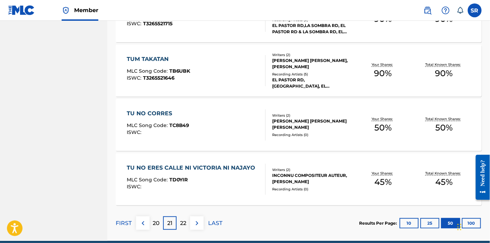
click at [156, 227] on div "20" at bounding box center [155, 222] width 13 height 13
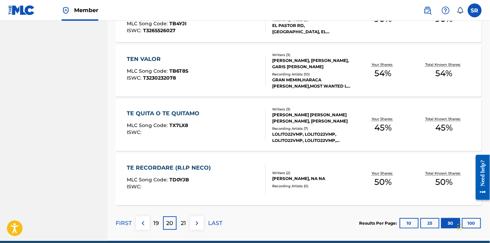
click at [156, 221] on p "19" at bounding box center [157, 223] width 6 height 8
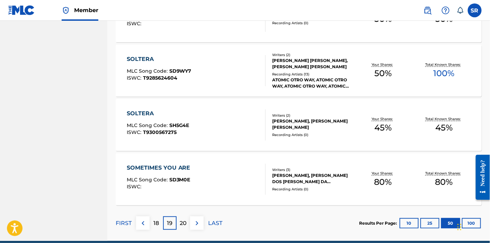
click at [156, 221] on p "18" at bounding box center [157, 223] width 6 height 8
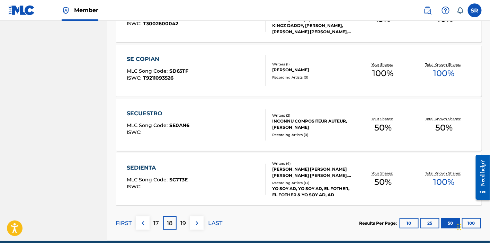
click at [156, 221] on p "17" at bounding box center [157, 223] width 6 height 8
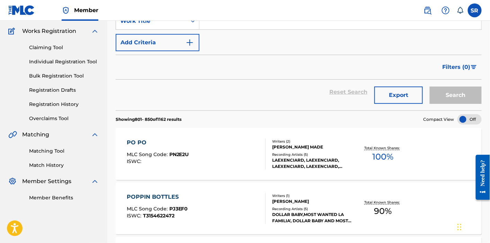
scroll to position [2691, 0]
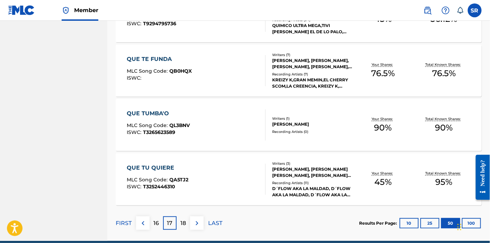
click at [155, 221] on p "16" at bounding box center [157, 223] width 6 height 8
